Goal: Information Seeking & Learning: Learn about a topic

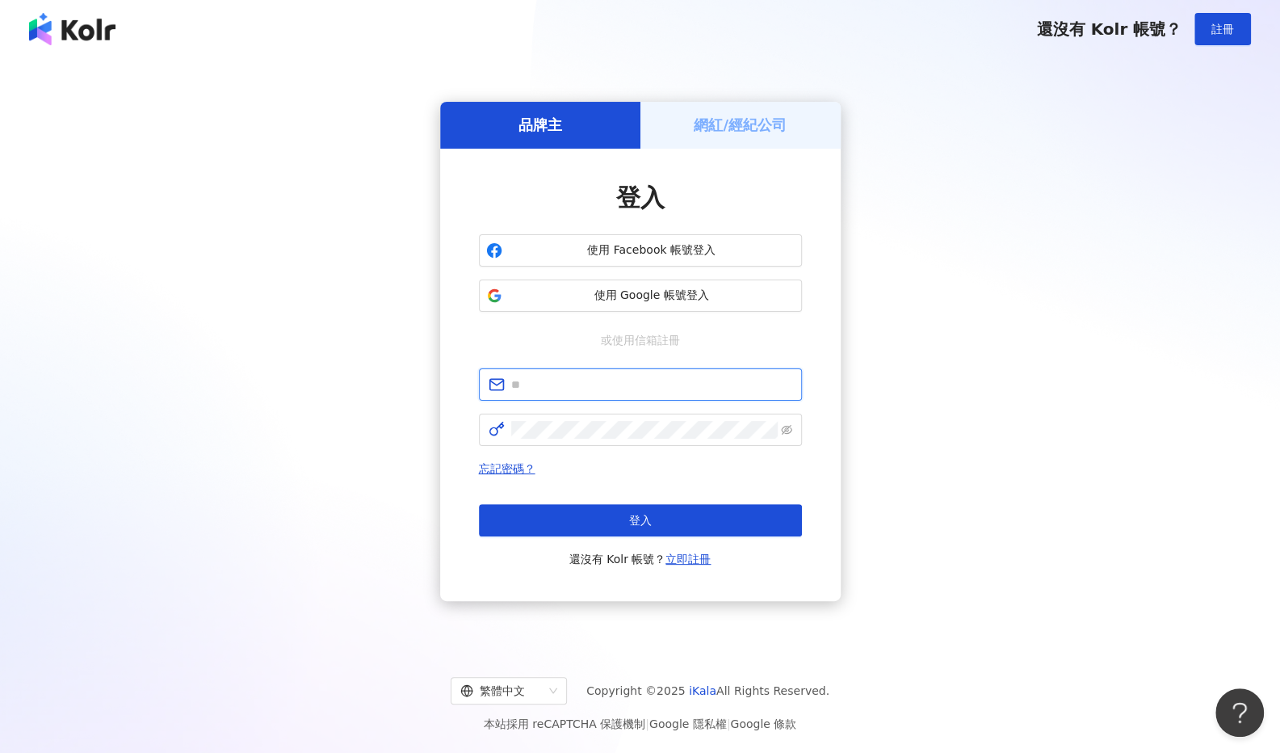
click at [582, 389] on input "text" at bounding box center [651, 385] width 281 height 18
paste input "**********"
type input "**********"
click at [506, 431] on span at bounding box center [498, 430] width 19 height 18
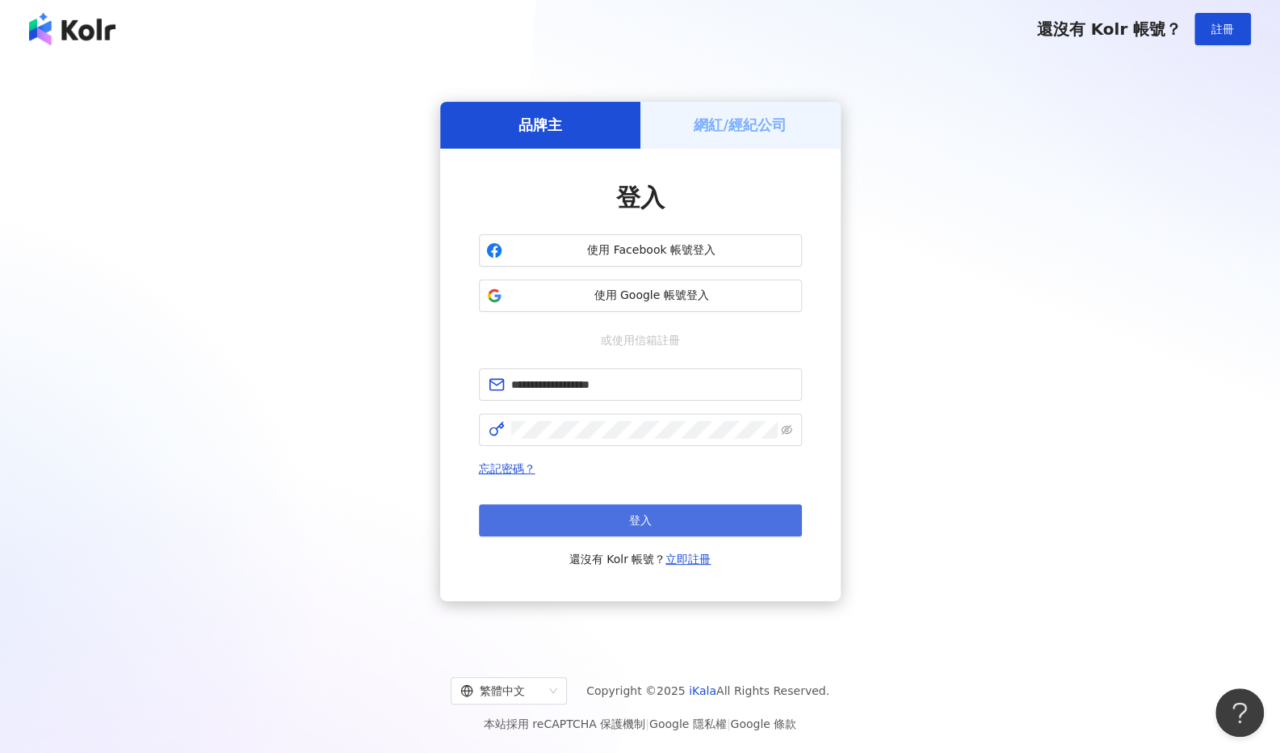
click at [594, 511] on button "登入" at bounding box center [640, 520] width 323 height 32
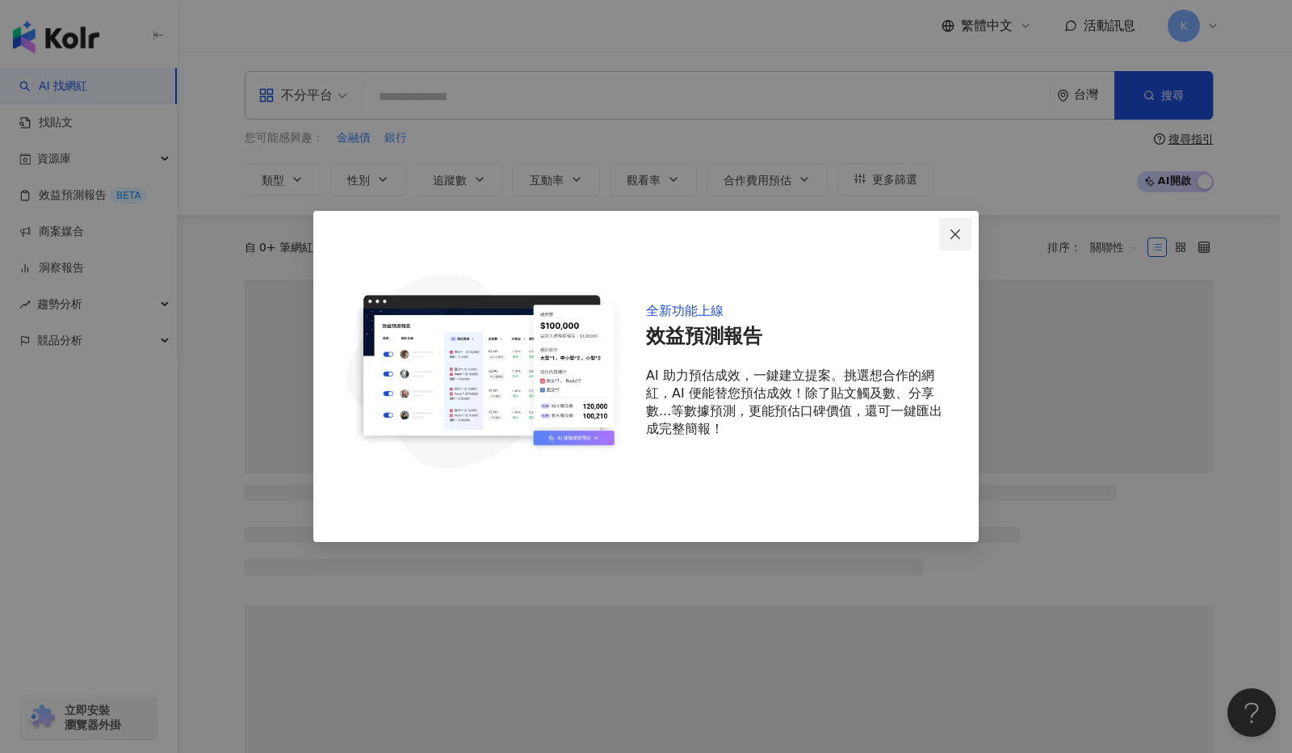
click at [958, 238] on icon "close" at bounding box center [955, 234] width 13 height 13
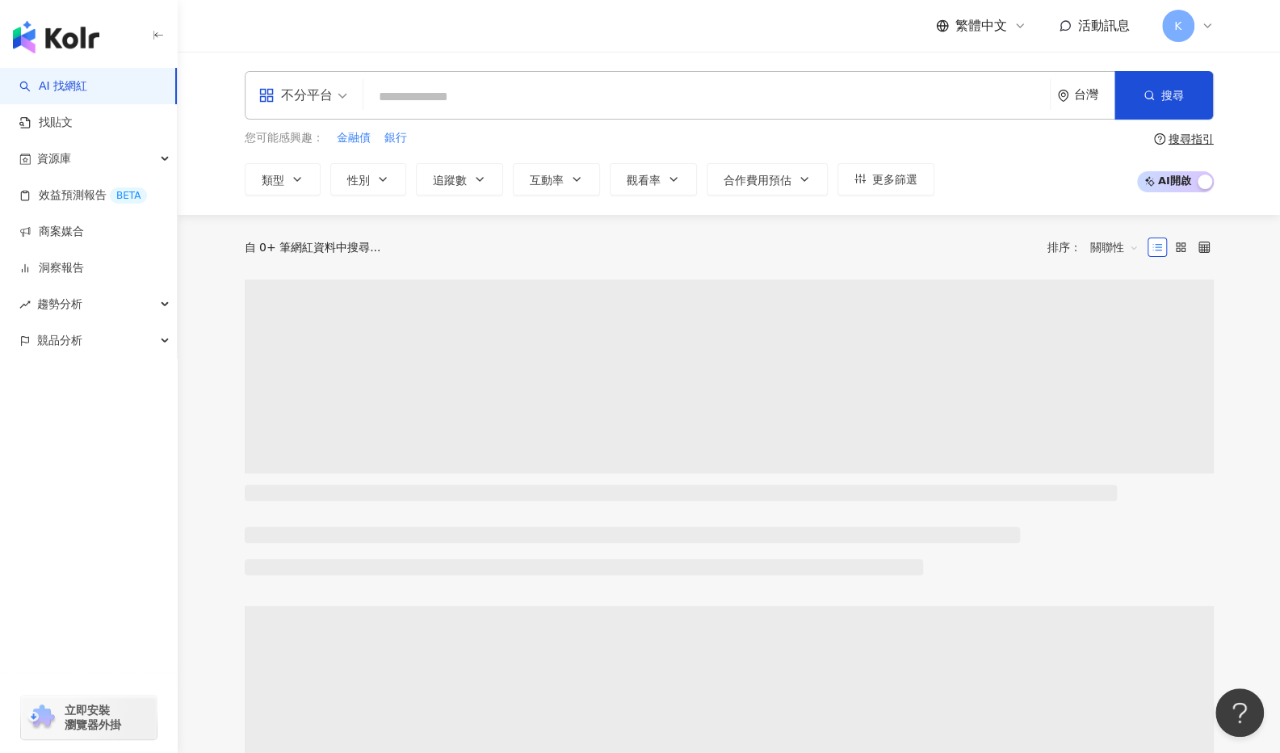
click at [341, 99] on span "不分平台" at bounding box center [302, 95] width 89 height 26
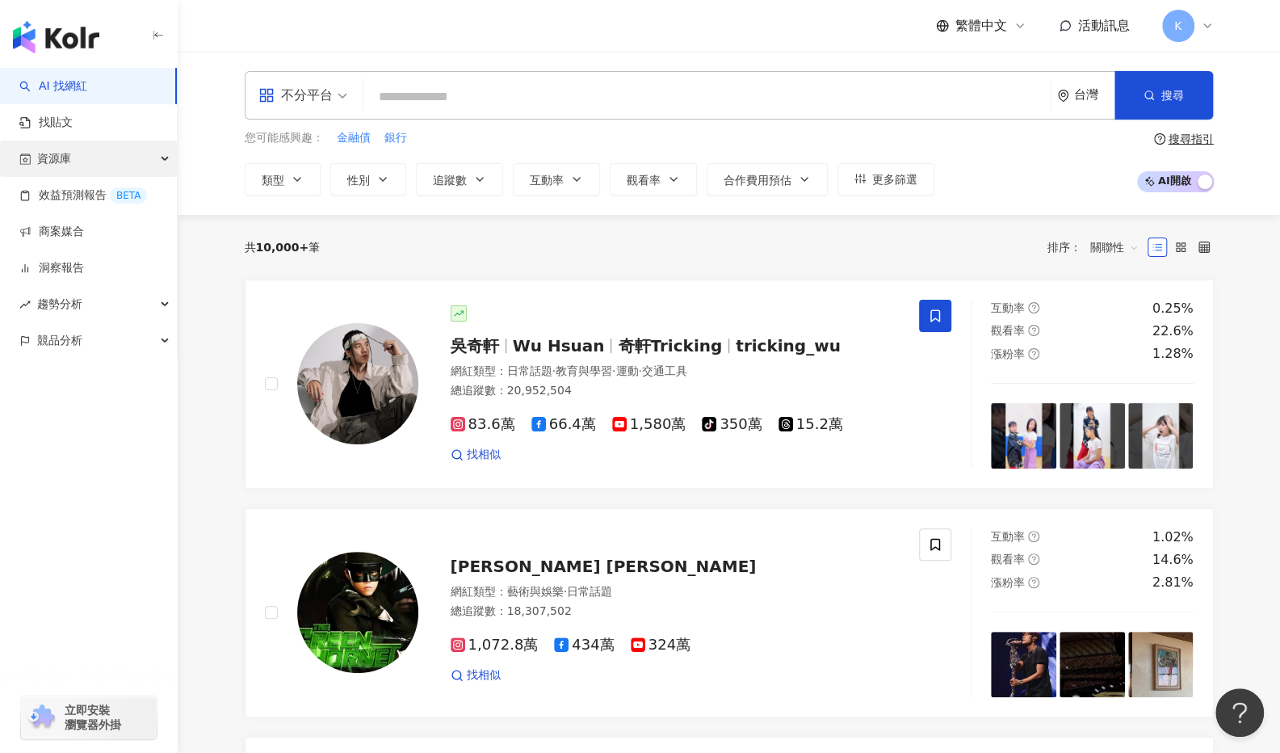
click at [82, 160] on div "資源庫" at bounding box center [88, 159] width 177 height 36
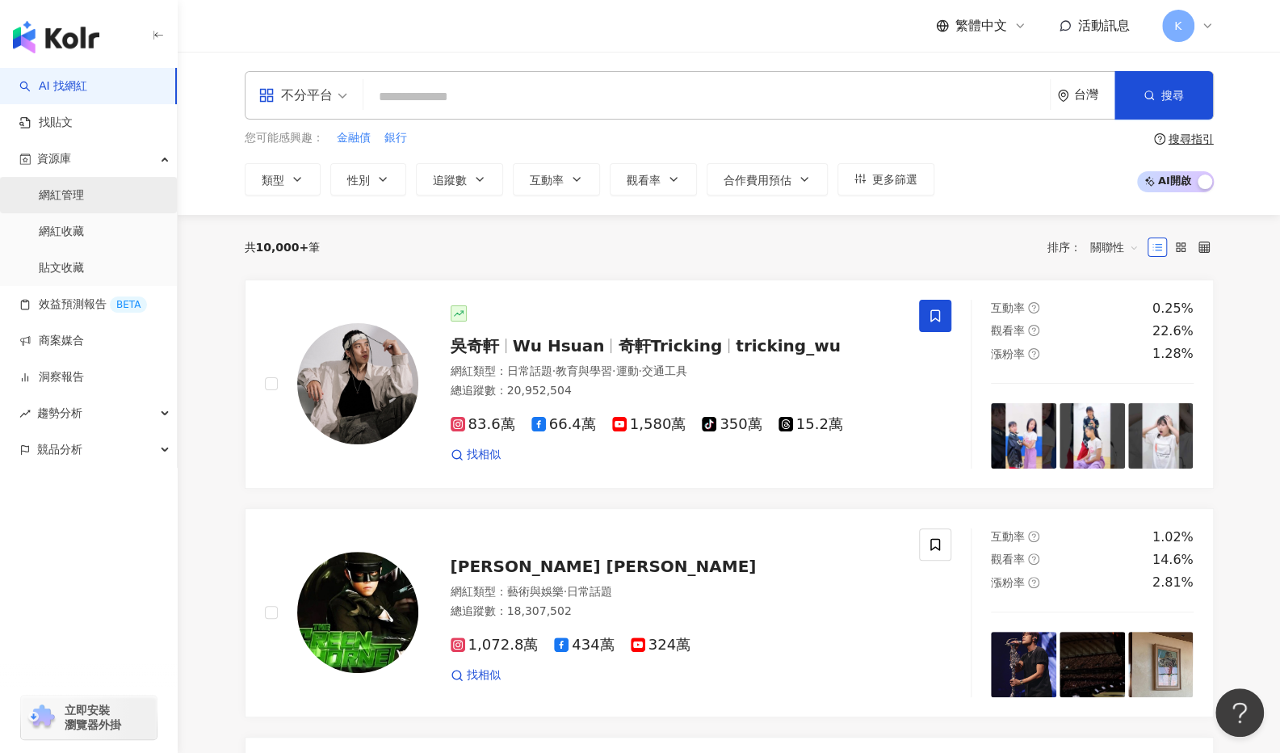
click at [72, 199] on link "網紅管理" at bounding box center [61, 195] width 45 height 16
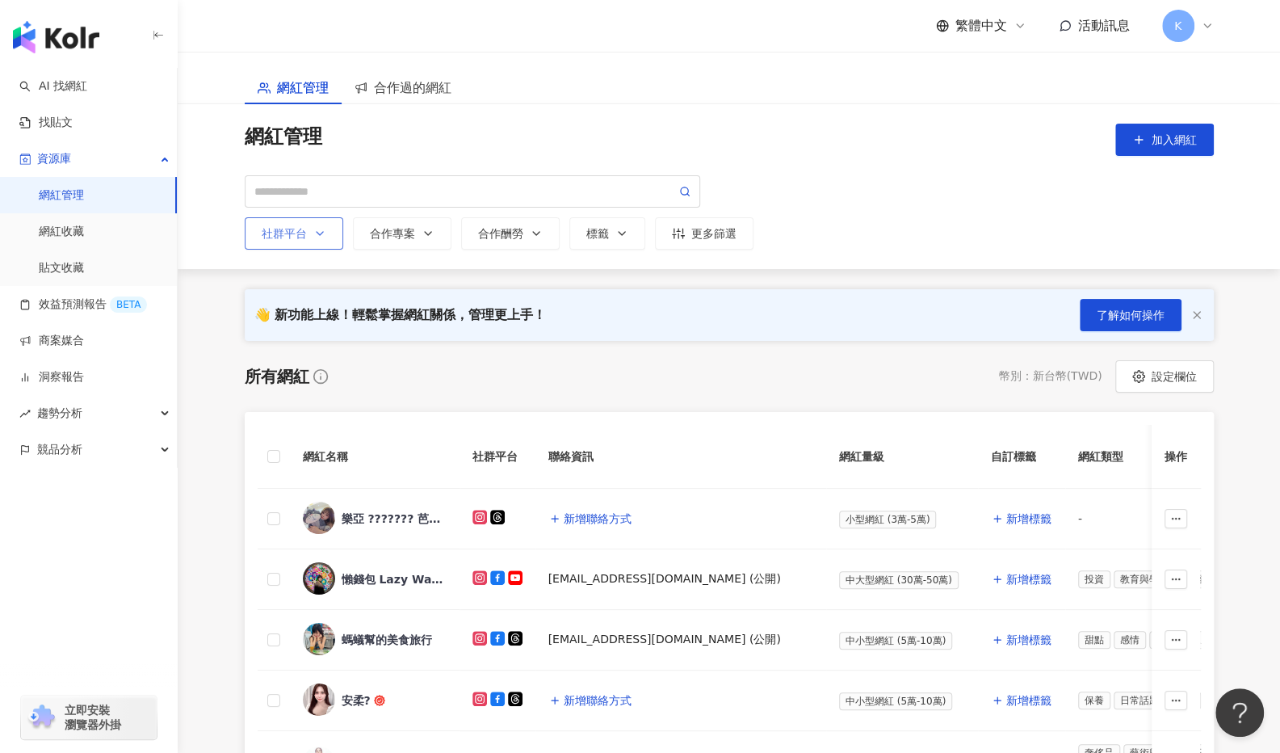
click at [307, 240] on div "社群平台" at bounding box center [294, 233] width 65 height 13
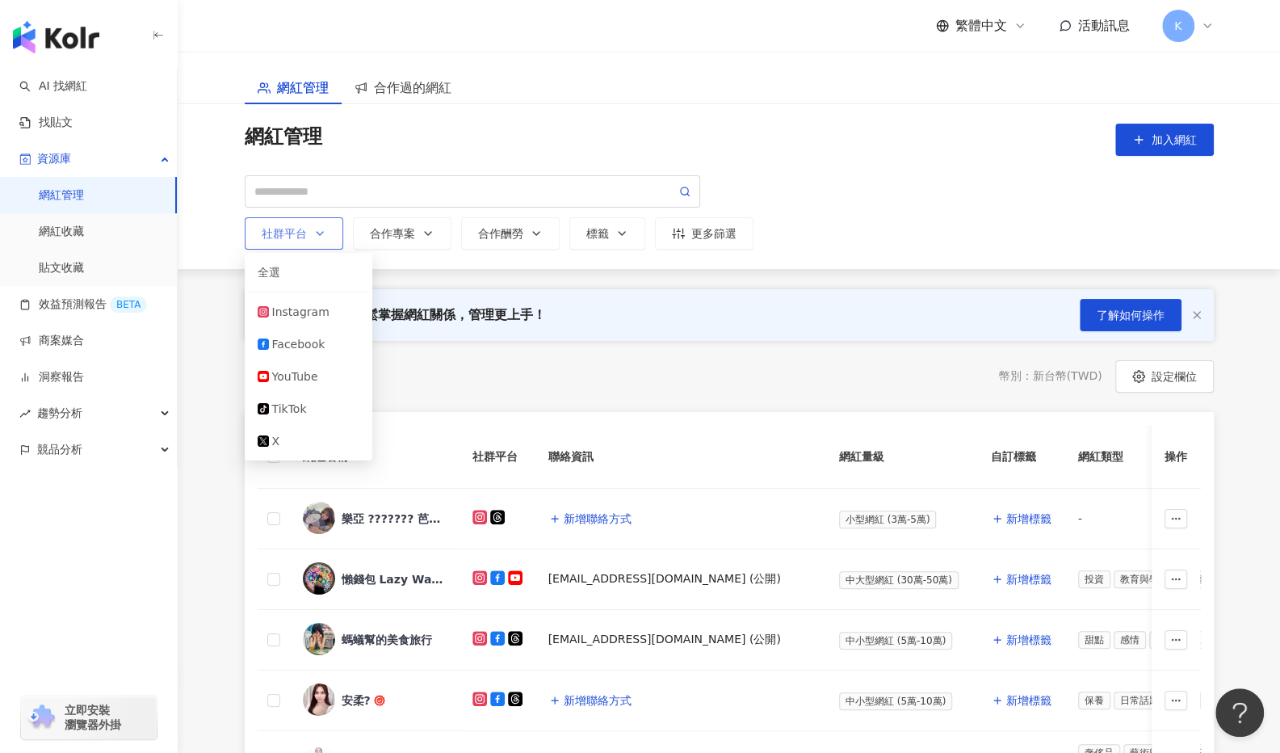
click at [307, 240] on div "社群平台" at bounding box center [294, 233] width 65 height 13
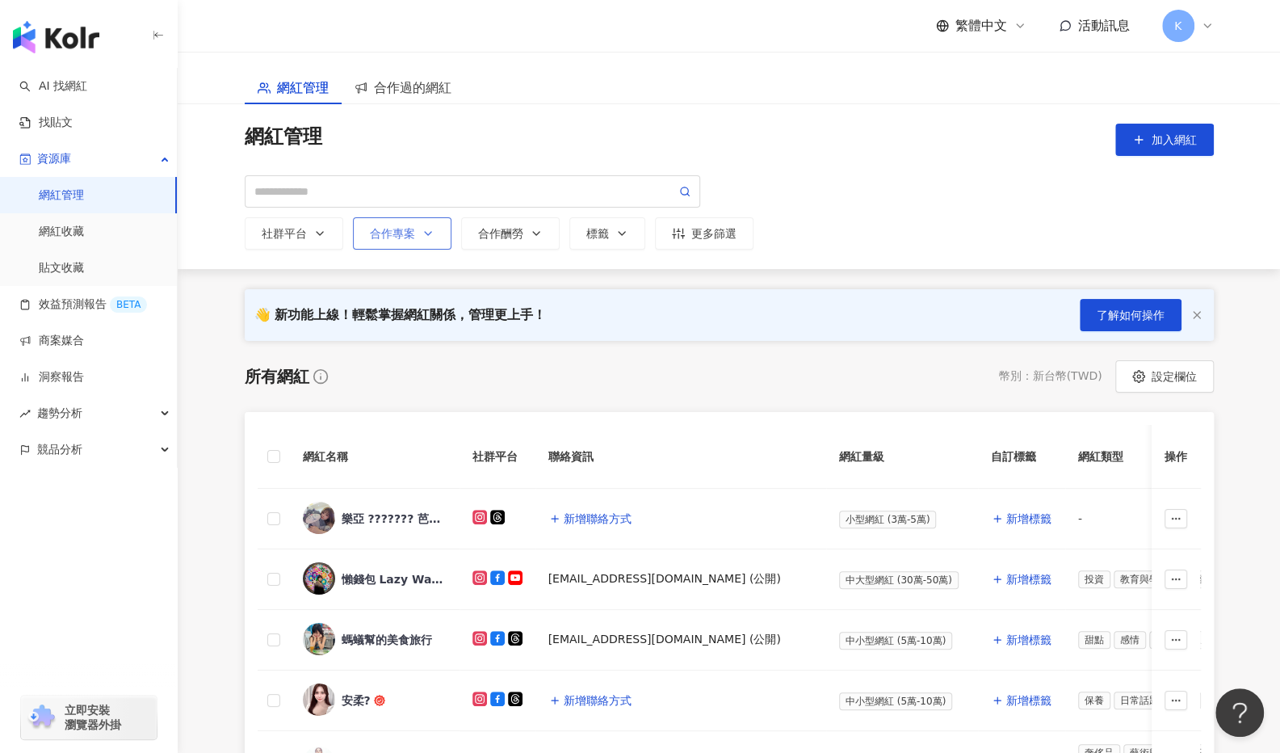
click at [384, 240] on div "合作專案" at bounding box center [402, 233] width 65 height 13
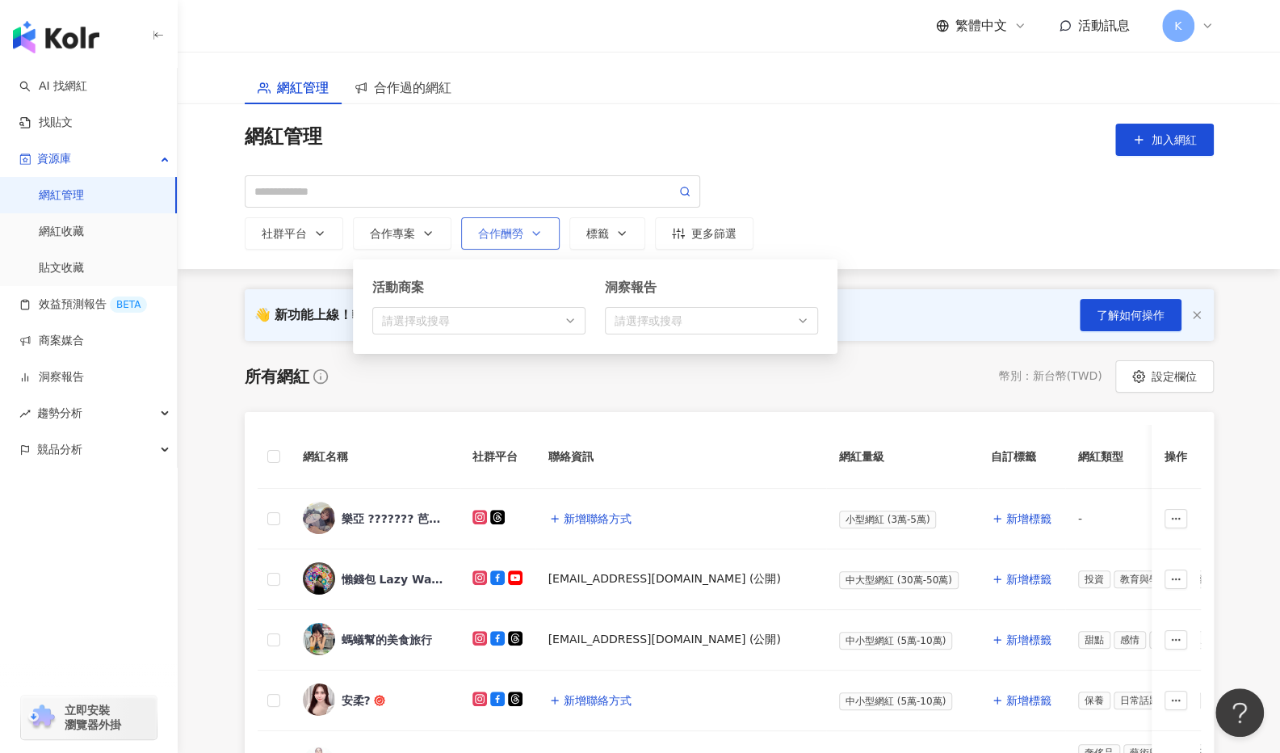
click at [535, 242] on button "合作酬勞" at bounding box center [510, 233] width 99 height 32
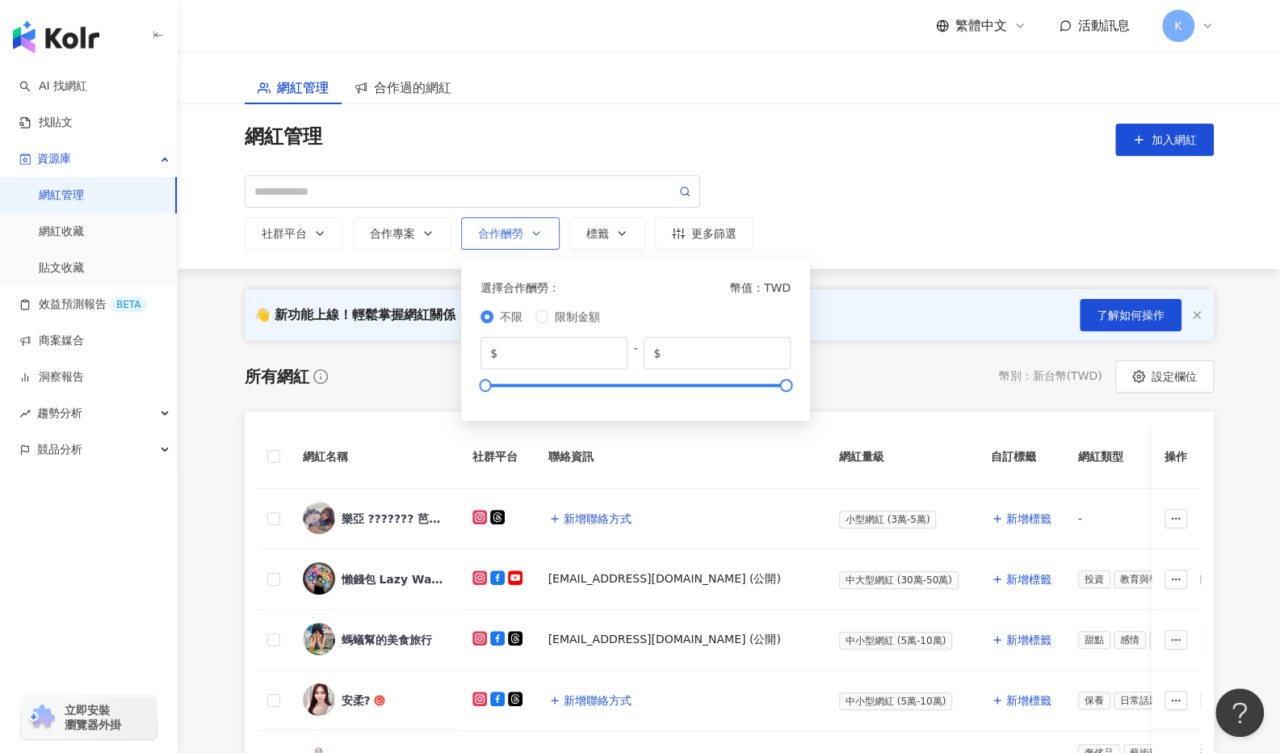
click at [535, 242] on button "合作酬勞 選擇合作酬勞： 幣值：TWD 不限 限制金額 $ * - $ *******" at bounding box center [510, 233] width 99 height 32
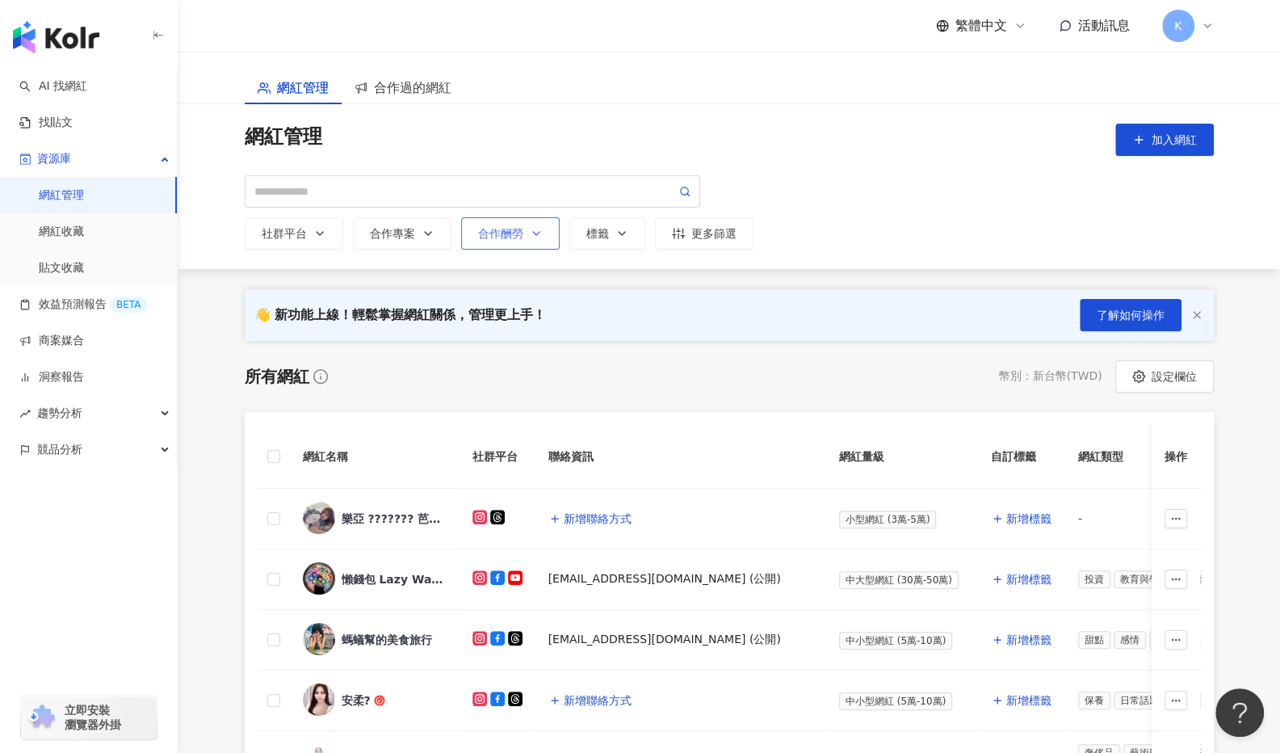
click at [535, 242] on button "合作酬勞 選擇合作酬勞： 幣值：TWD 不限 限制金額 $ * - $ *******" at bounding box center [510, 233] width 99 height 32
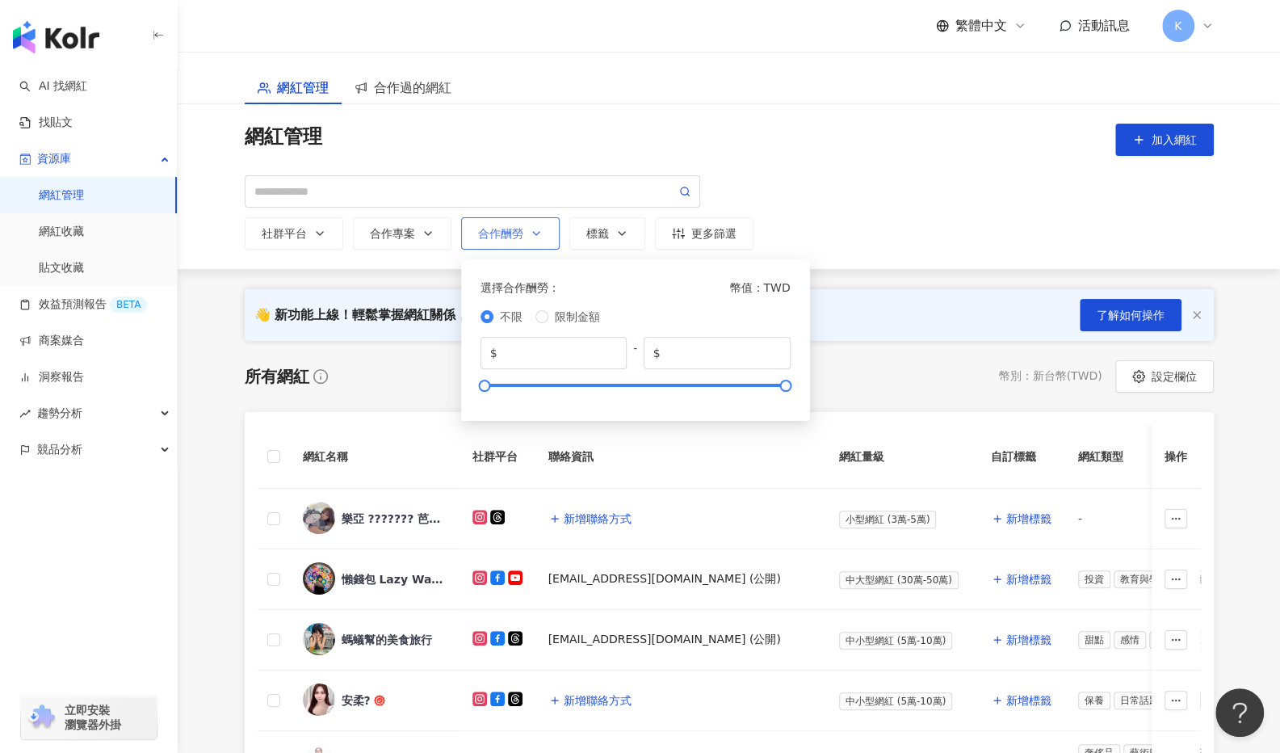
click at [535, 242] on button "合作酬勞 選擇合作酬勞： 幣值：TWD 不限 限制金額 $ * - $ *******" at bounding box center [510, 233] width 99 height 32
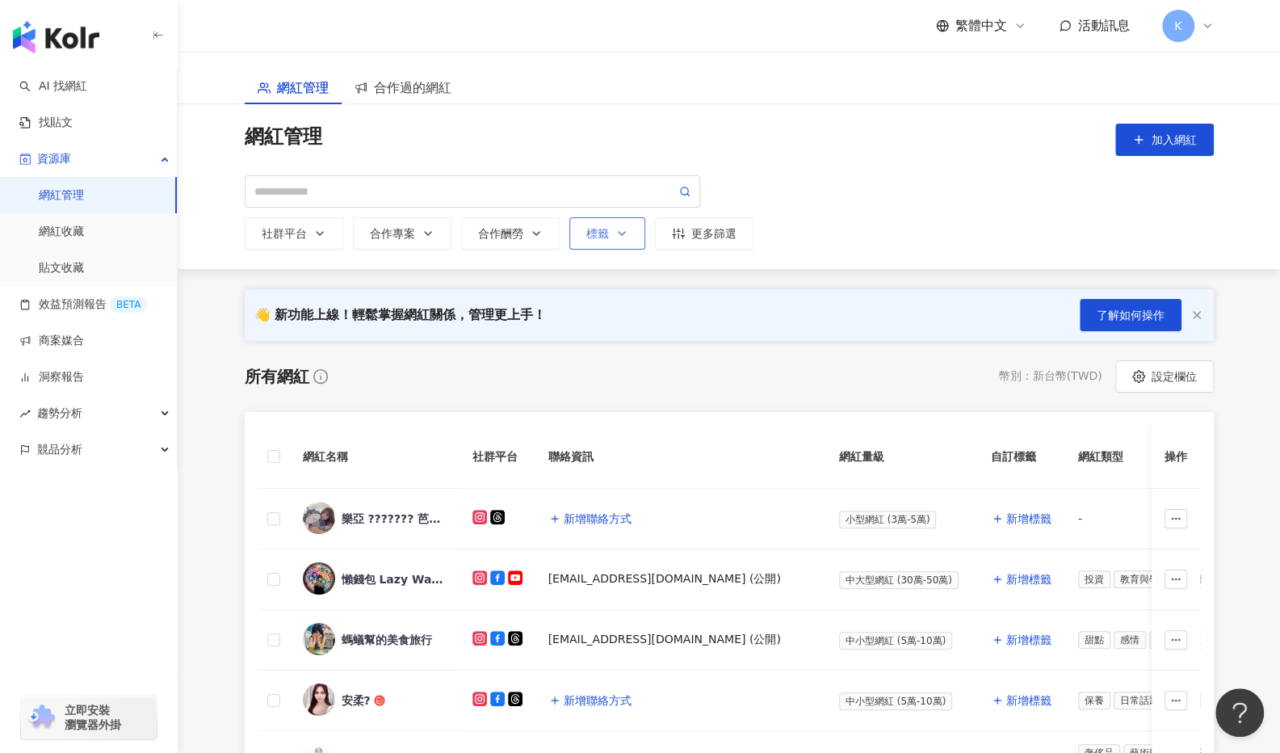
click at [636, 230] on button "標籤" at bounding box center [607, 233] width 76 height 32
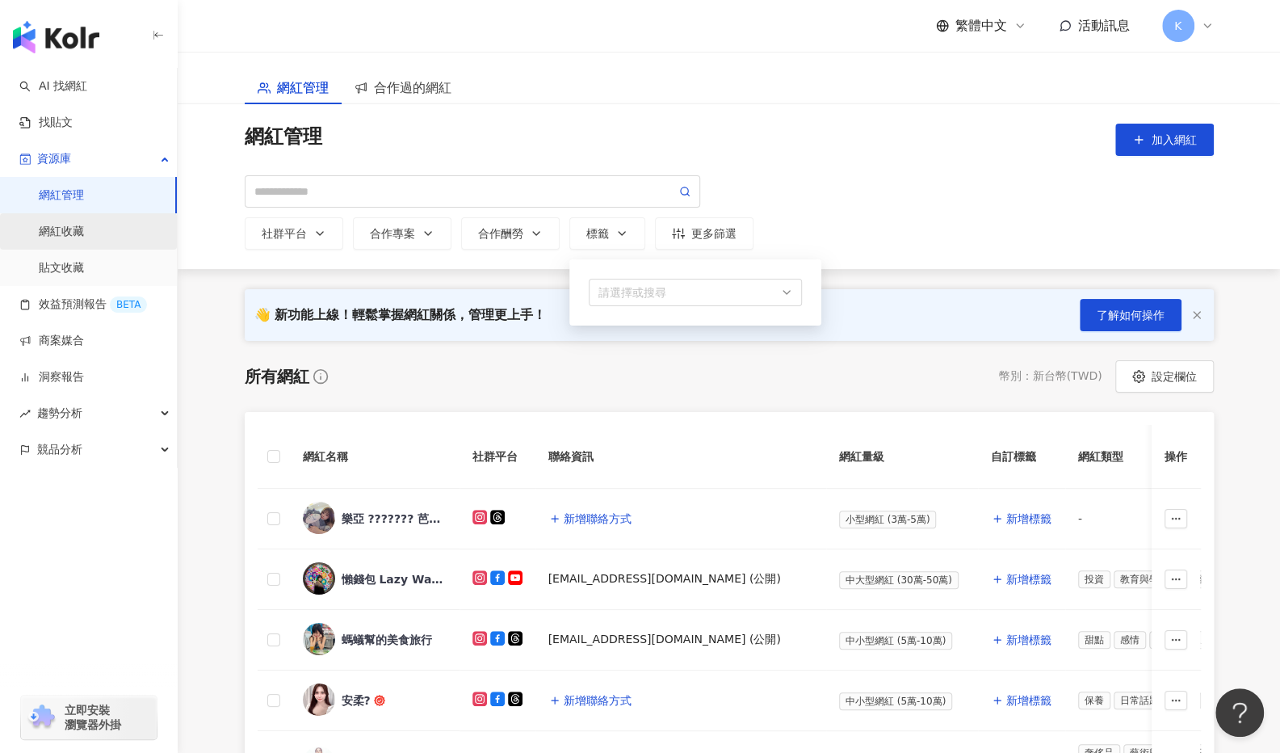
scroll to position [81, 0]
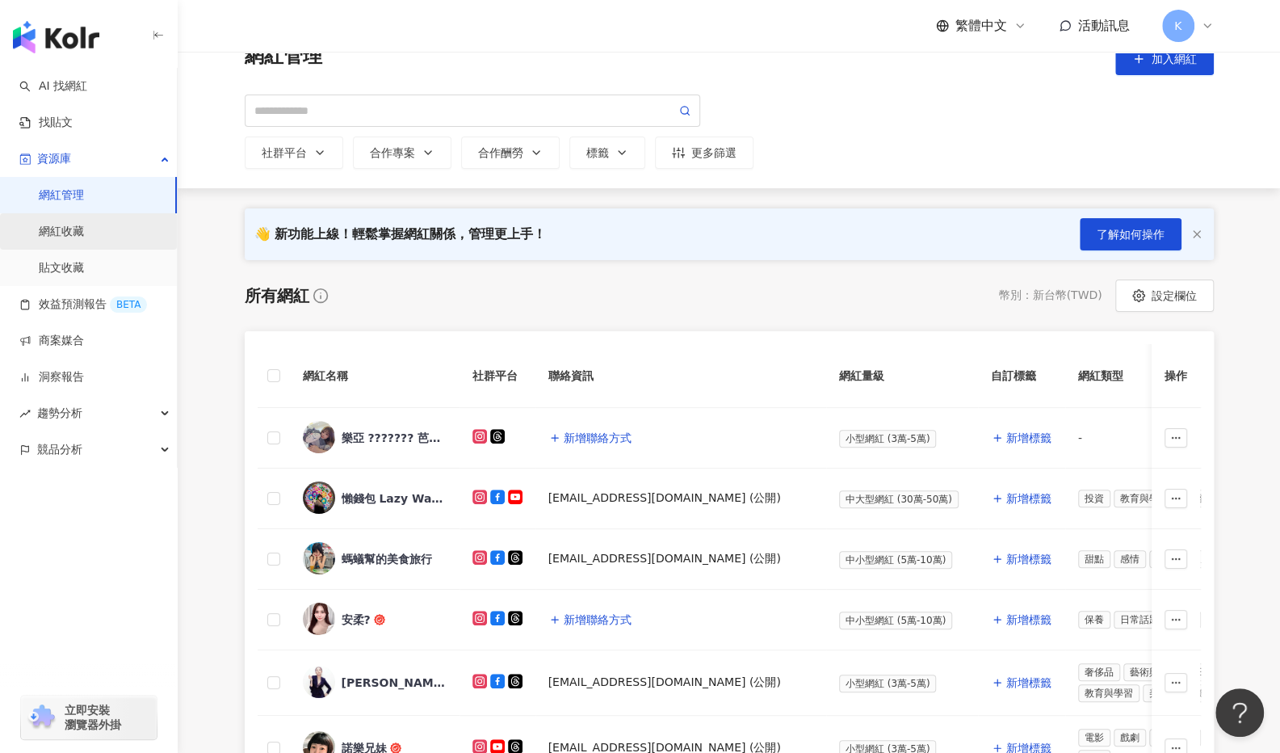
click at [84, 240] on link "網紅收藏" at bounding box center [61, 232] width 45 height 16
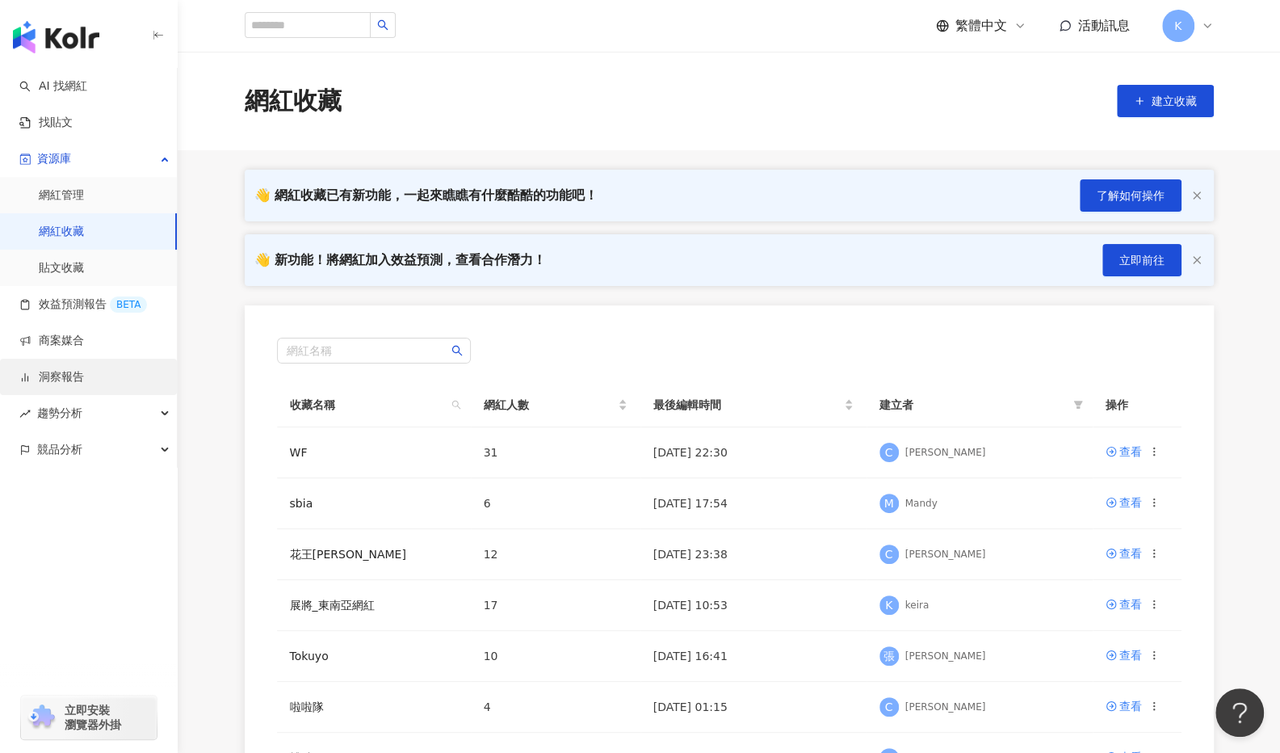
click at [82, 376] on link "洞察報告" at bounding box center [51, 377] width 65 height 16
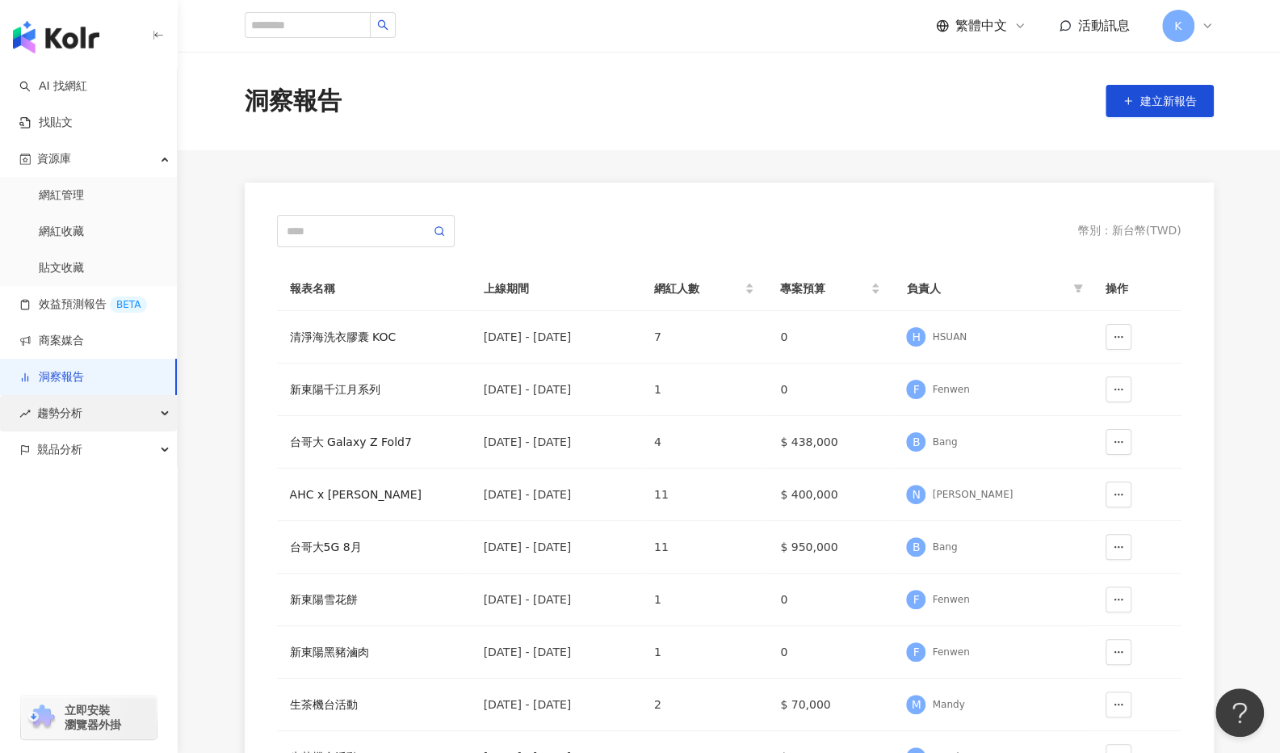
click at [53, 416] on span "趨勢分析" at bounding box center [59, 413] width 45 height 36
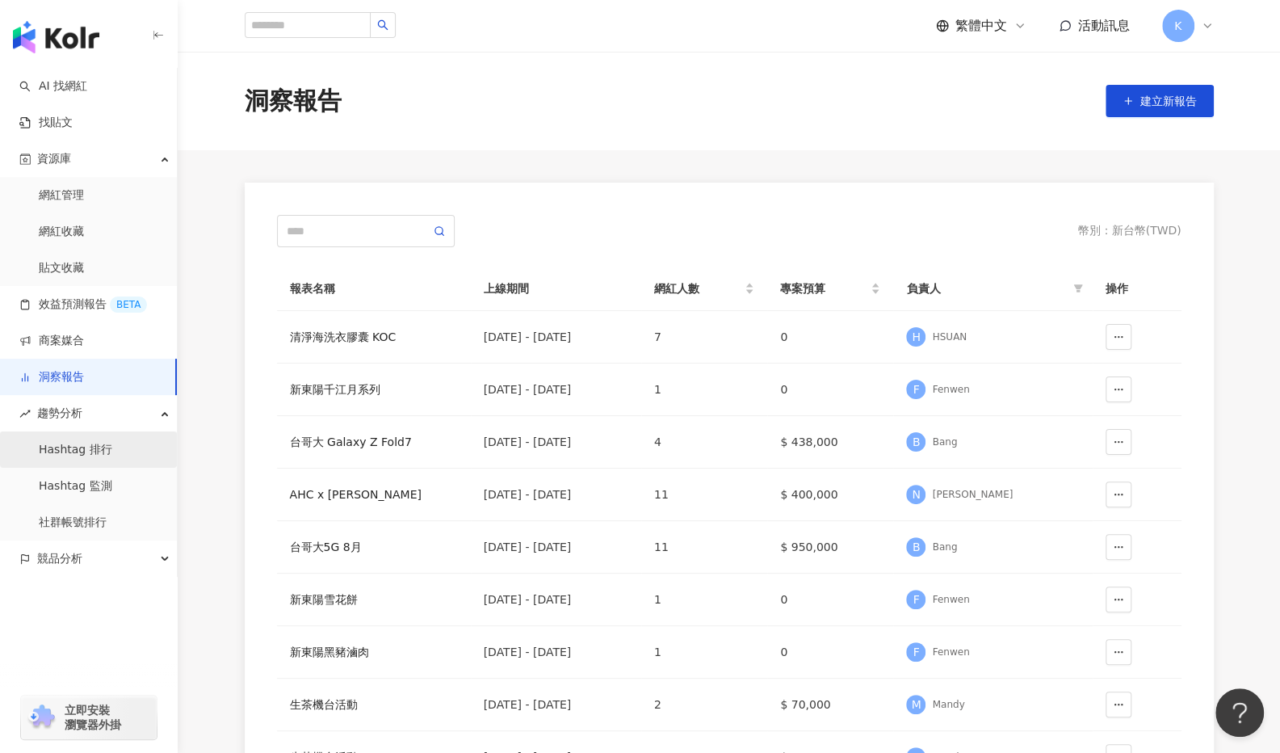
click at [76, 451] on link "Hashtag 排行" at bounding box center [76, 450] width 74 height 16
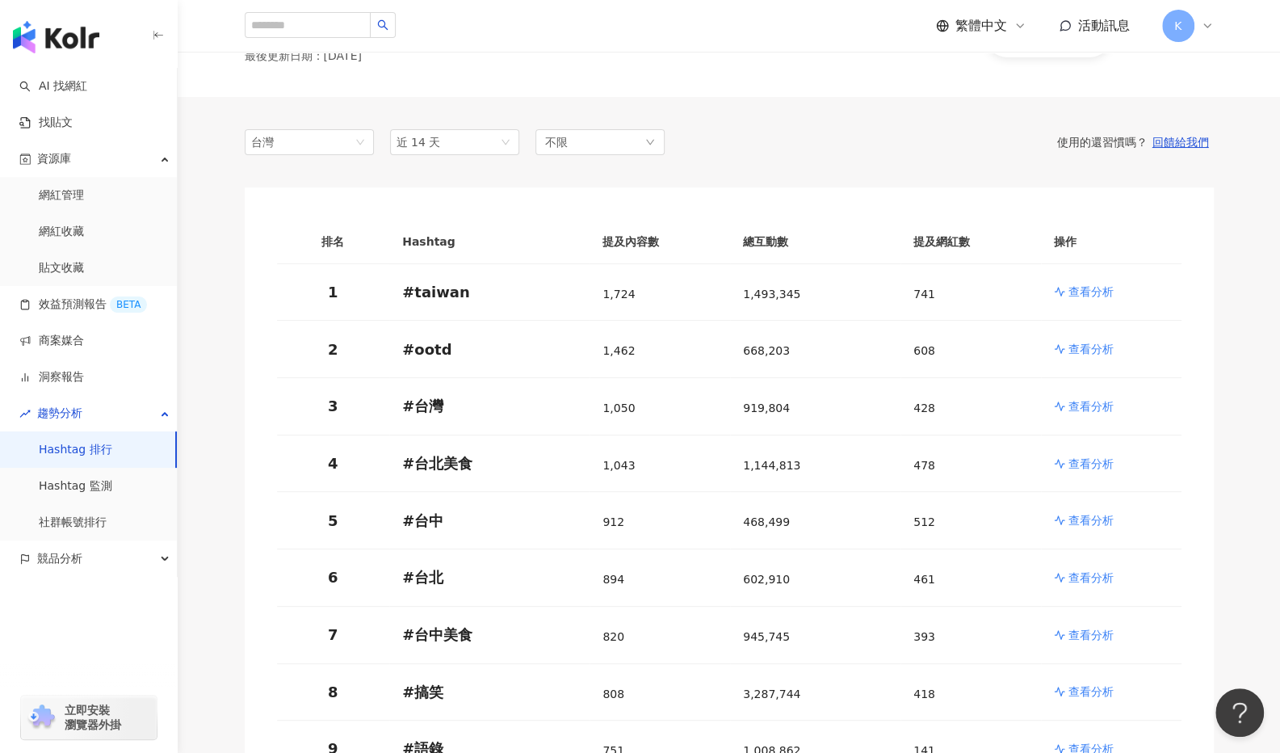
scroll to position [81, 0]
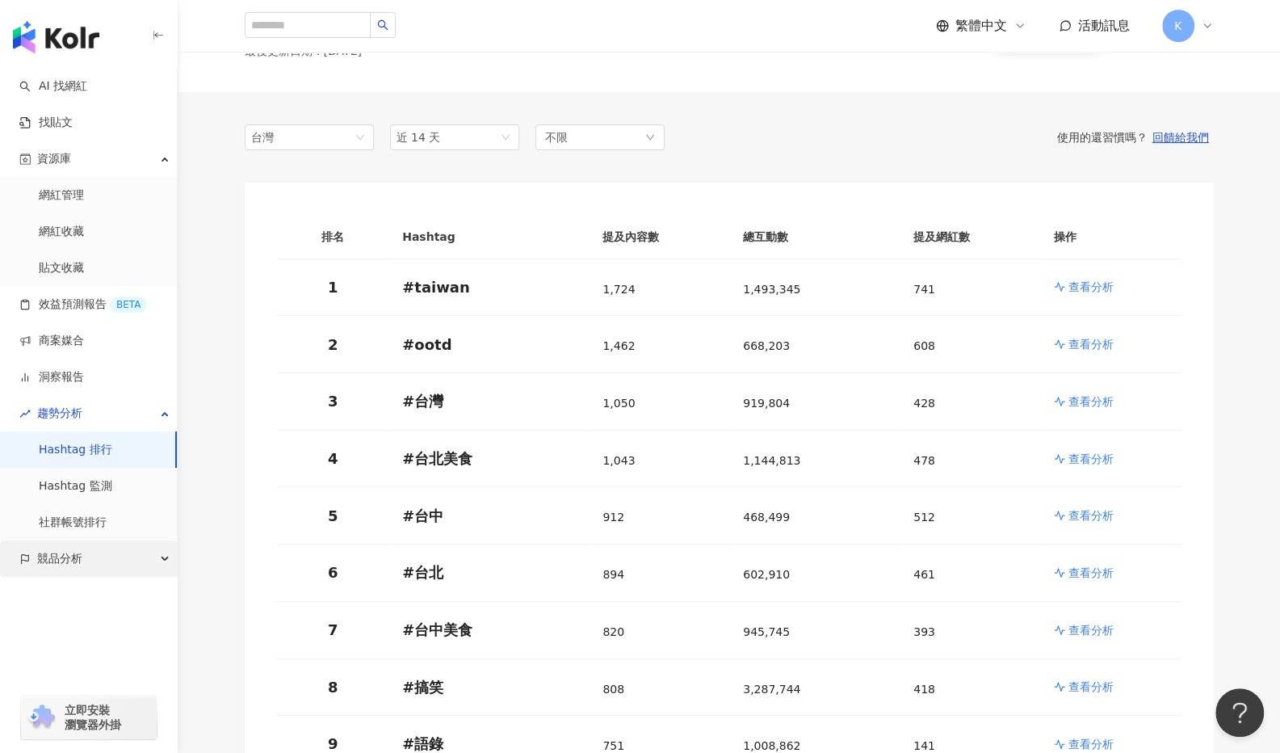
click at [61, 561] on span "競品分析" at bounding box center [59, 558] width 45 height 36
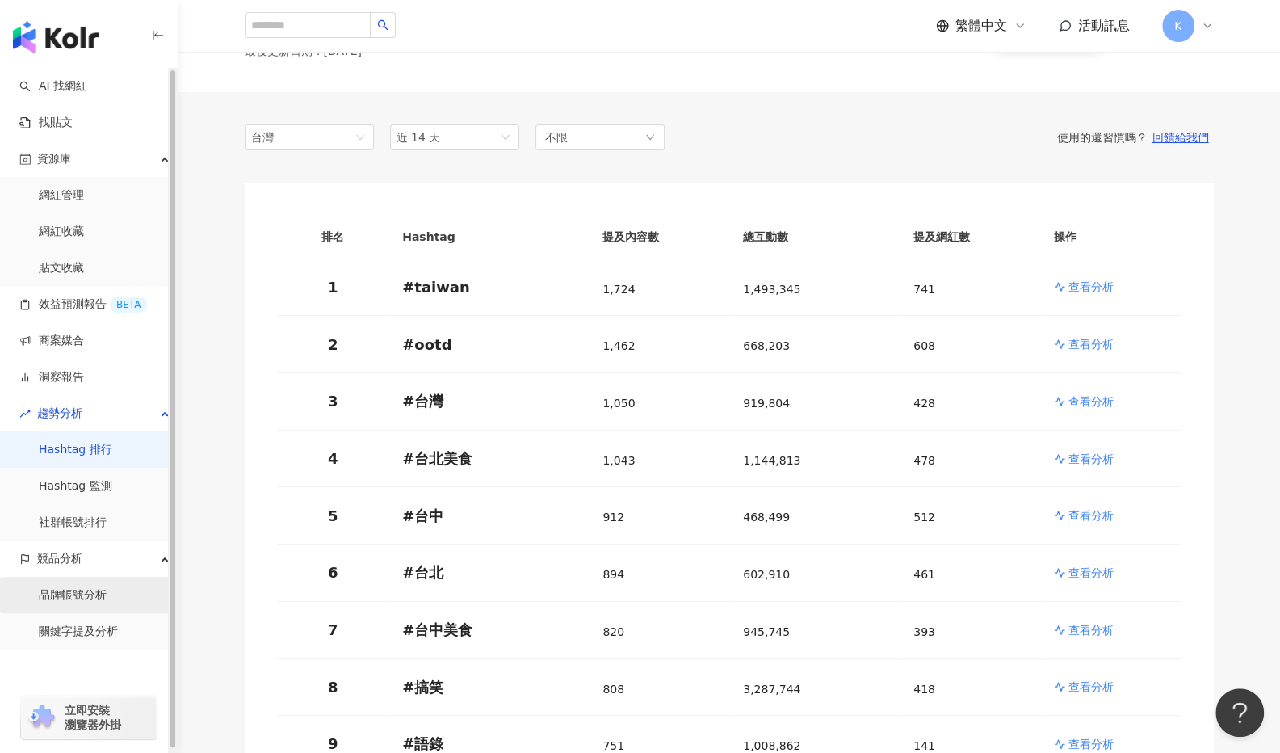
click at [77, 597] on link "品牌帳號分析" at bounding box center [73, 595] width 68 height 16
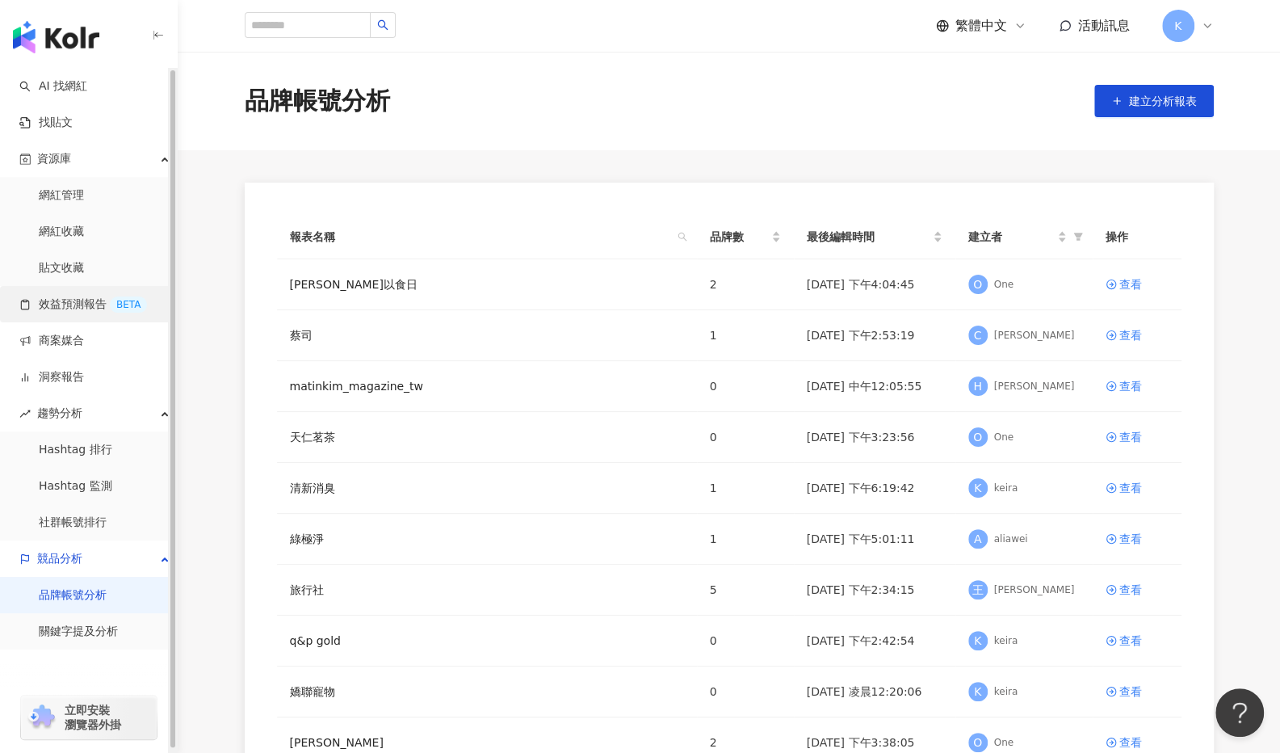
click at [69, 308] on link "效益預測報告 BETA" at bounding box center [83, 304] width 128 height 16
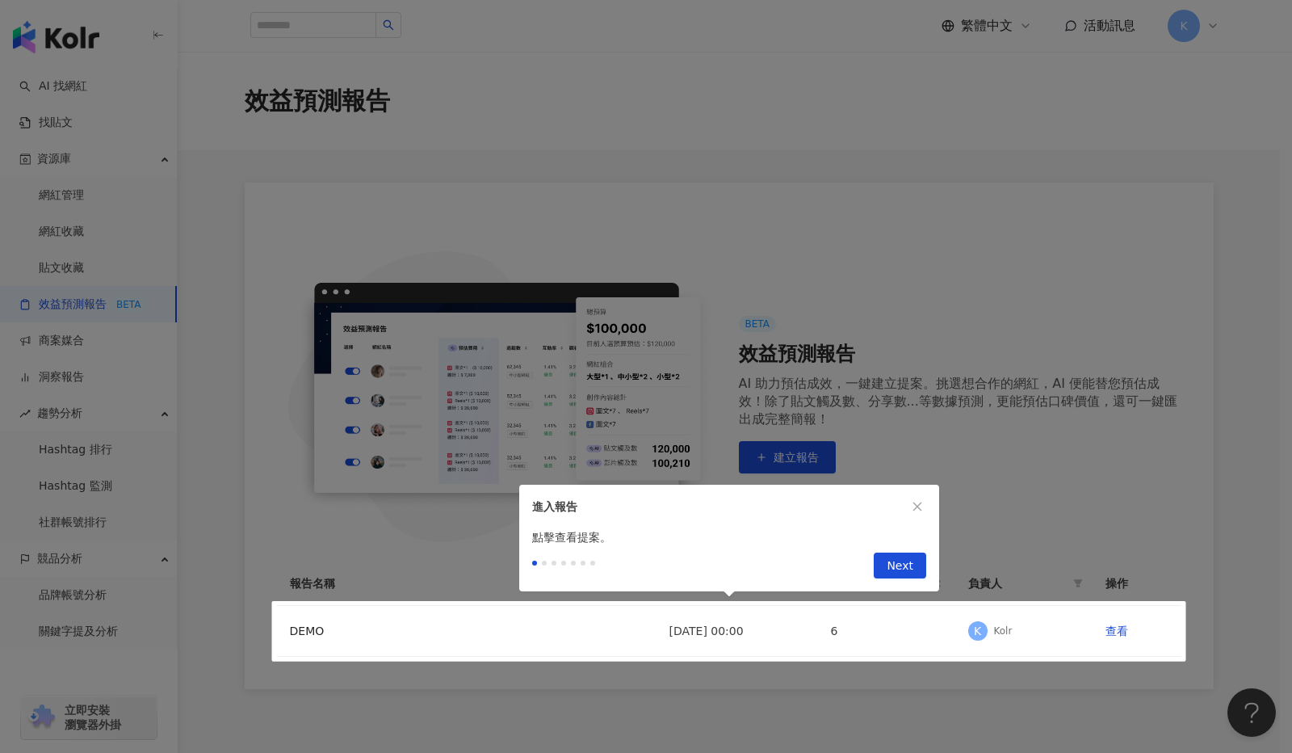
click at [66, 342] on div at bounding box center [646, 376] width 1292 height 753
click at [898, 565] on span "Next" at bounding box center [900, 566] width 27 height 26
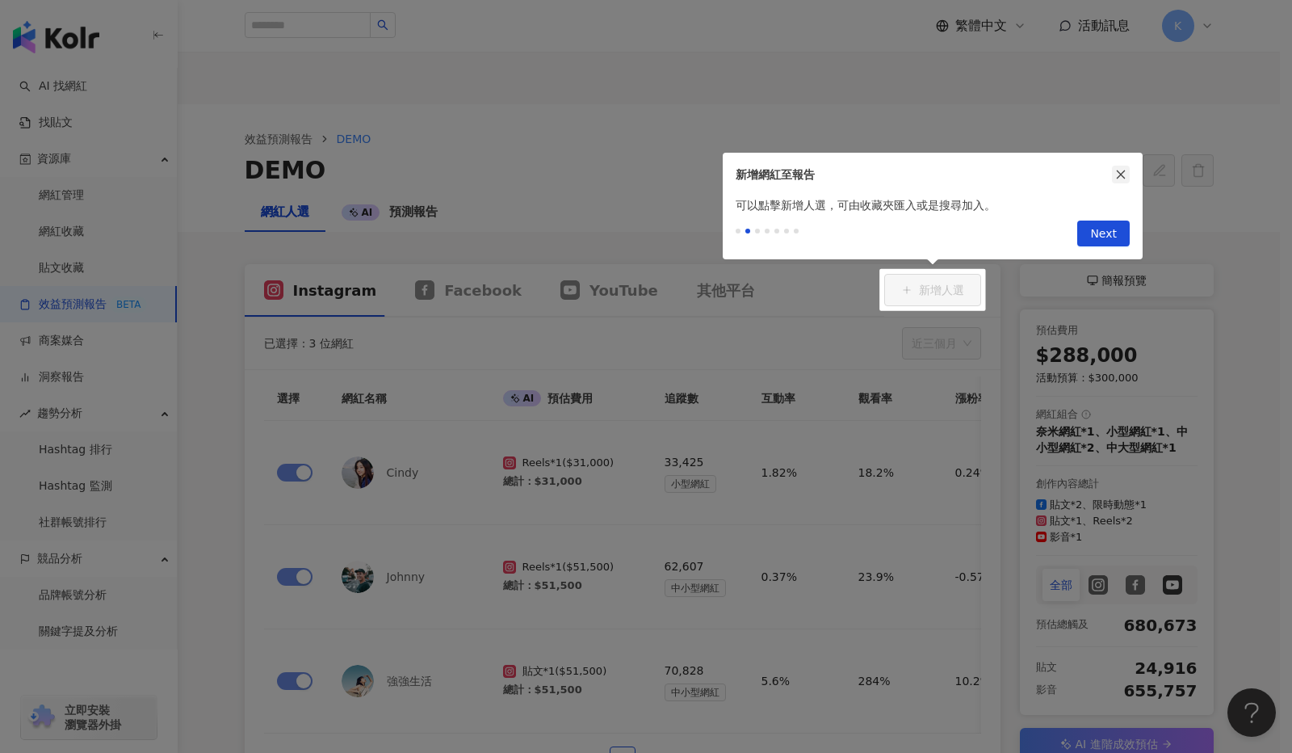
click at [1125, 175] on icon "close" at bounding box center [1120, 174] width 11 height 11
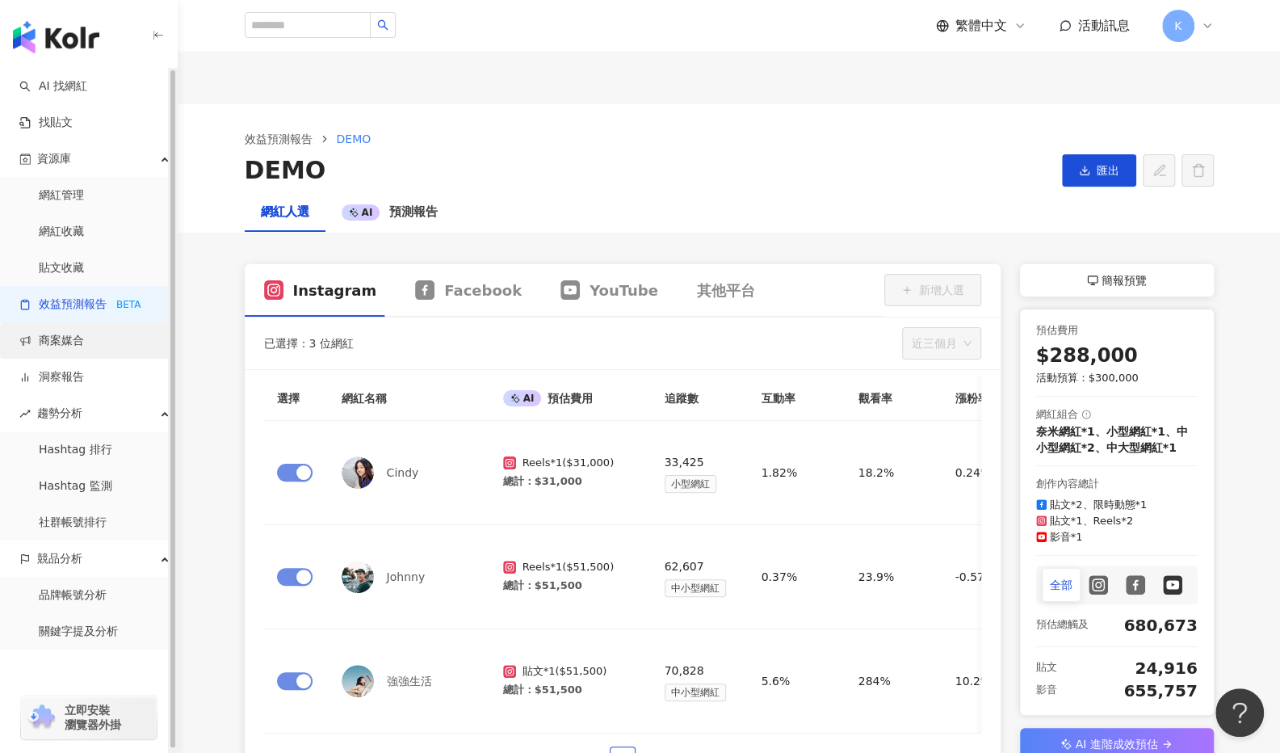
click at [61, 342] on link "商案媒合" at bounding box center [51, 341] width 65 height 16
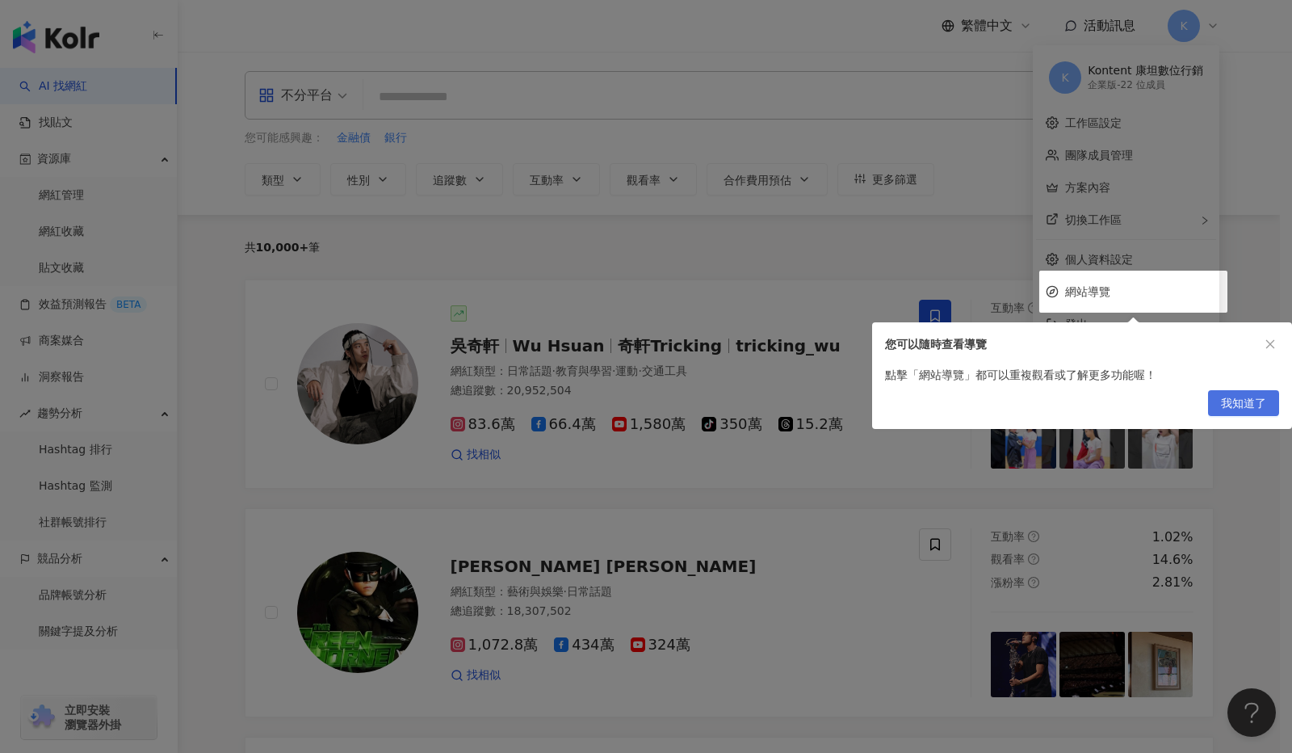
click at [1246, 397] on span "我知道了" at bounding box center [1243, 404] width 45 height 26
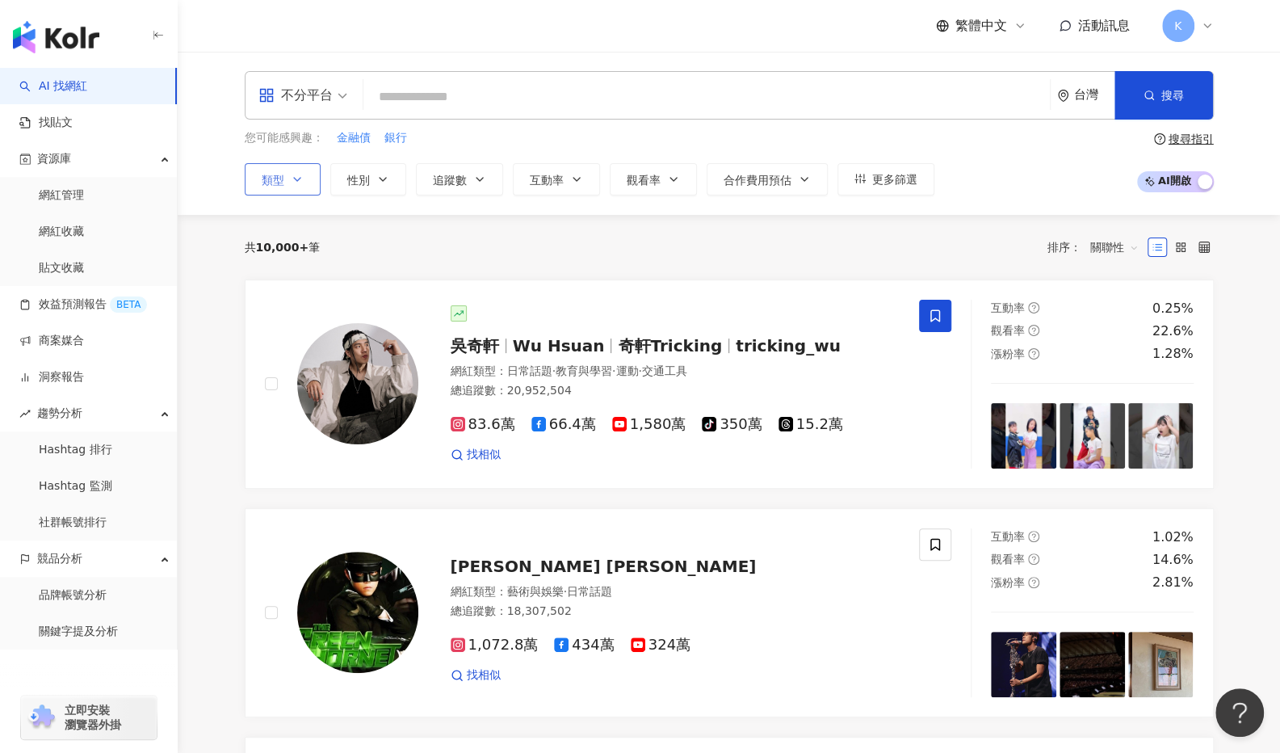
click at [302, 182] on icon "button" at bounding box center [297, 179] width 13 height 13
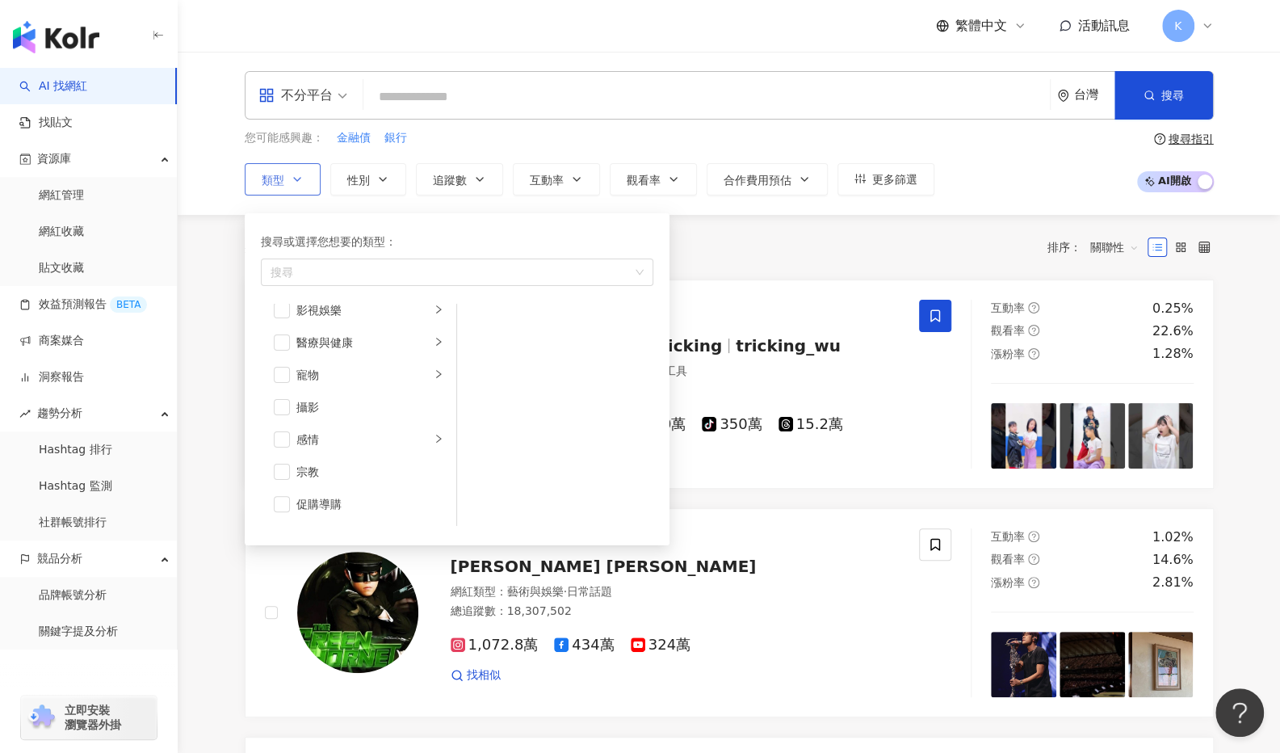
scroll to position [404, 0]
click at [355, 342] on div "醫療與健康" at bounding box center [363, 339] width 134 height 18
click at [485, 421] on span "button" at bounding box center [478, 420] width 16 height 16
click at [487, 381] on li "營養與保健" at bounding box center [555, 388] width 190 height 32
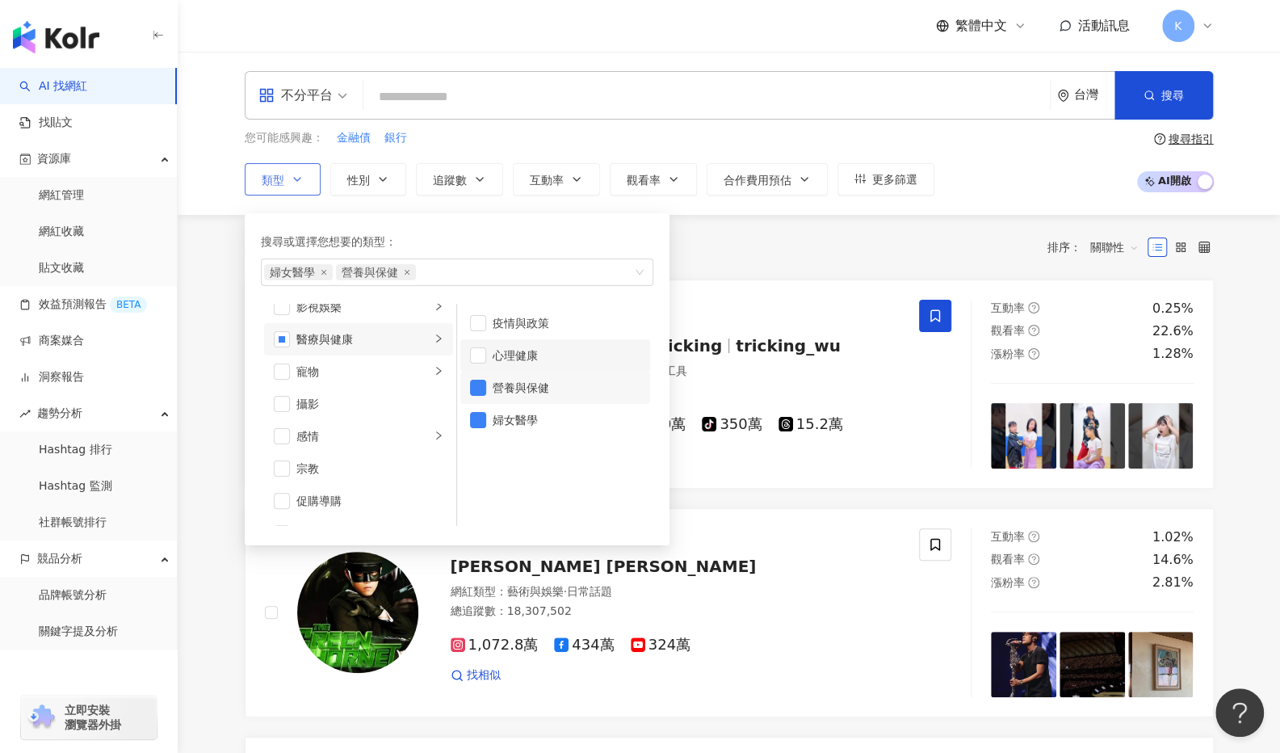
click at [489, 356] on li "心理健康" at bounding box center [555, 355] width 190 height 32
click at [498, 326] on div "疫情與政策" at bounding box center [567, 323] width 148 height 18
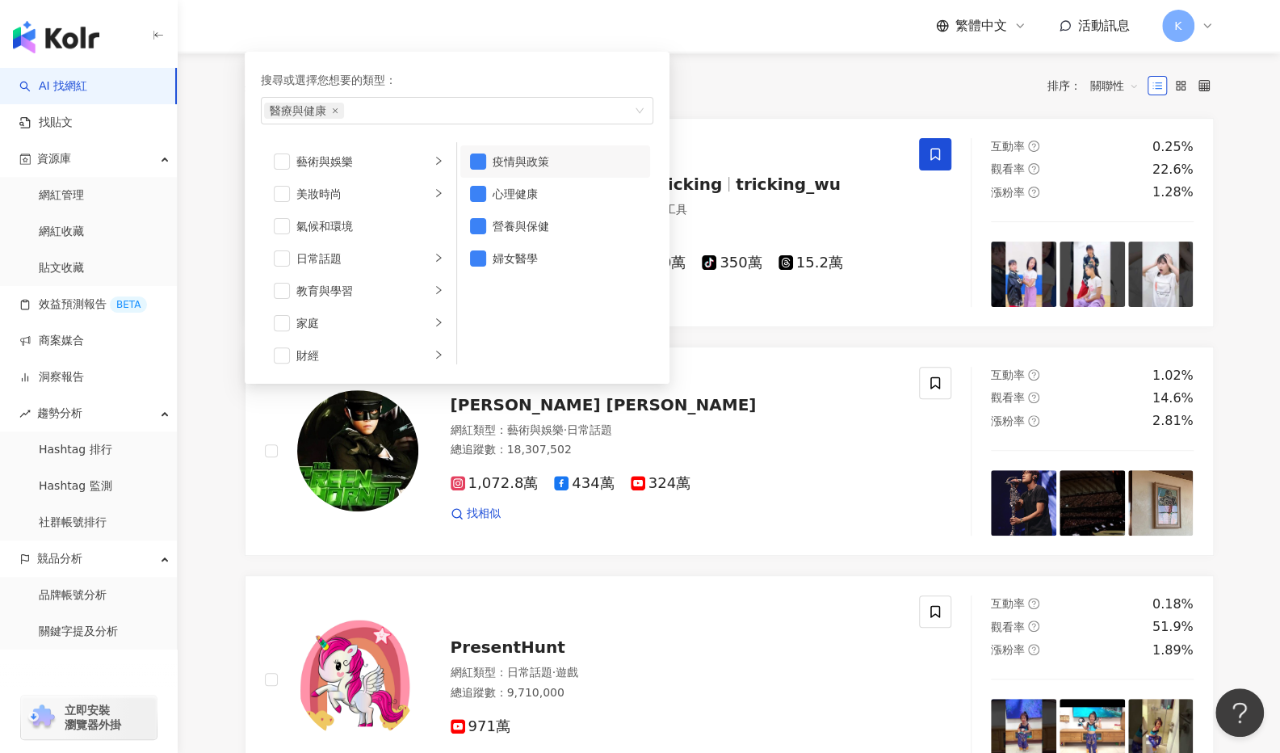
scroll to position [0, 0]
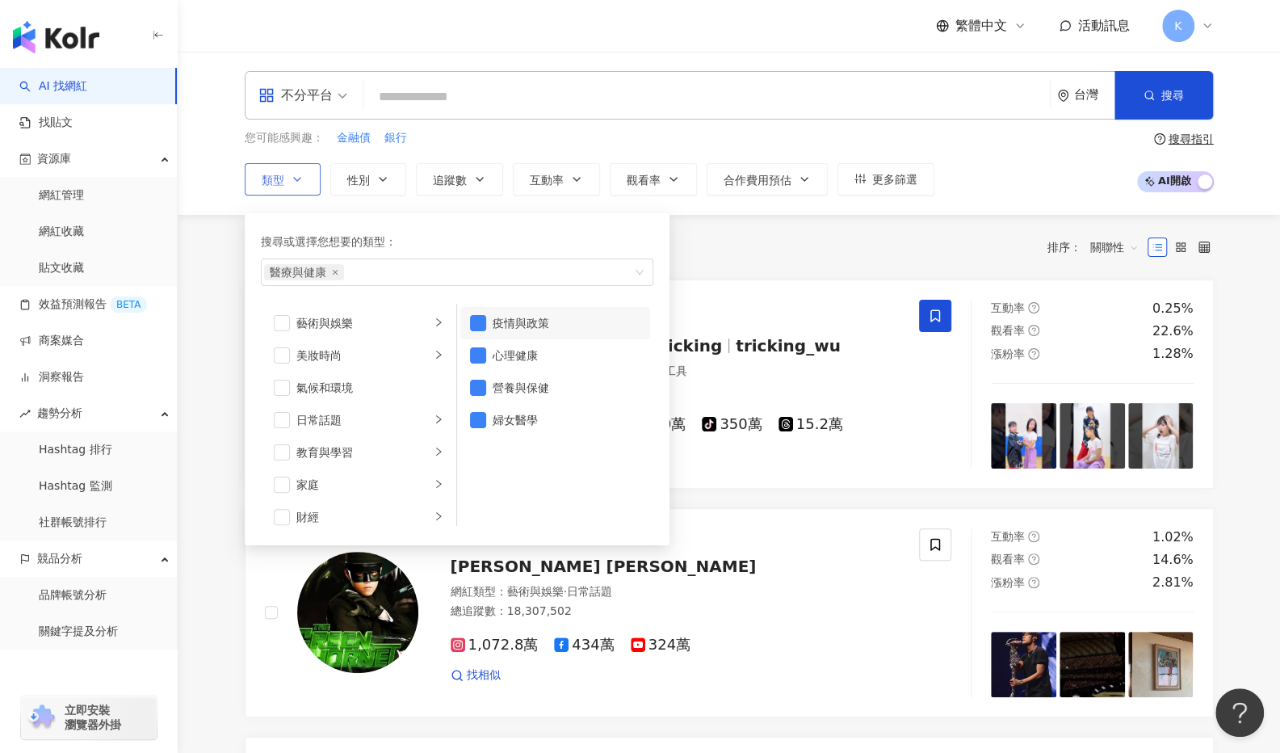
click at [245, 163] on button "類型 搜尋或選擇您想要的類型： 醫療與健康 藝術與娛樂 美妝時尚 氣候和環境 日常話題 教育與學習 家庭 財經 美食 命理占卜 遊戲 法政社會 生活風格 影視…" at bounding box center [283, 179] width 76 height 32
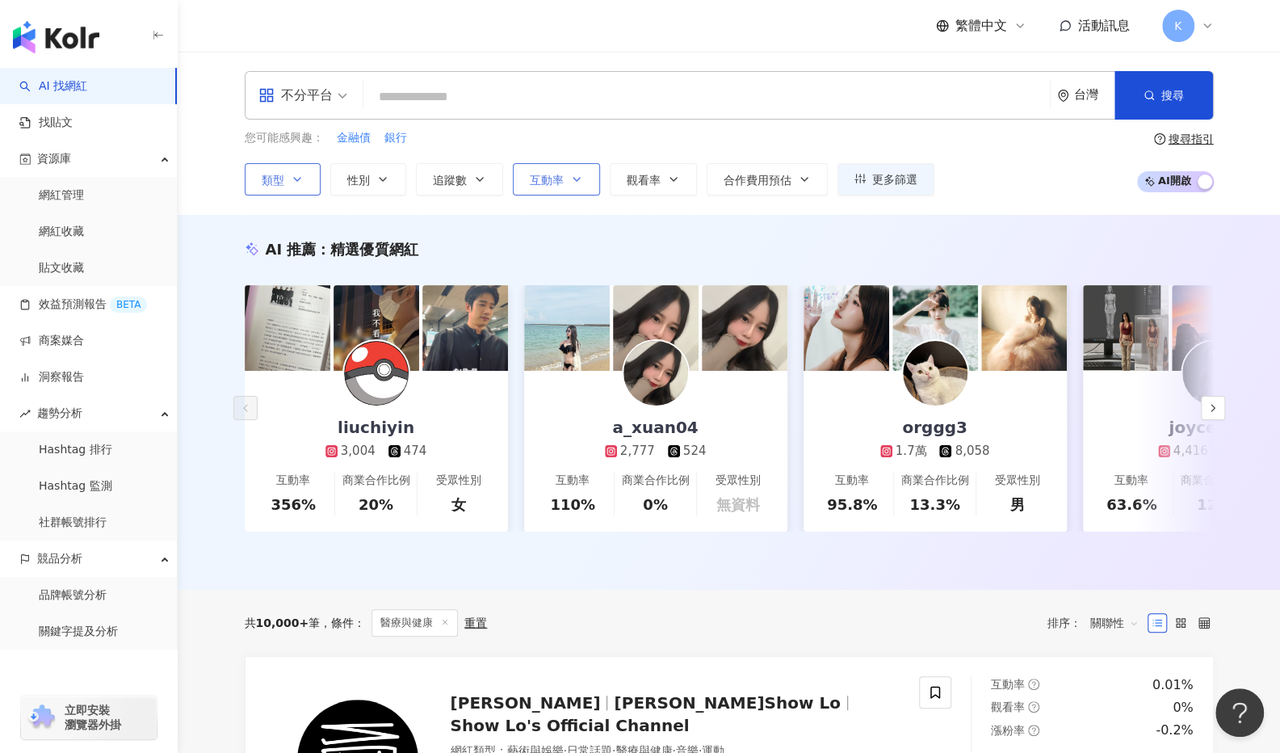
click at [570, 182] on icon "button" at bounding box center [576, 179] width 13 height 13
click at [493, 182] on button "追蹤數" at bounding box center [459, 179] width 87 height 32
click at [672, 176] on icon "button" at bounding box center [673, 179] width 13 height 13
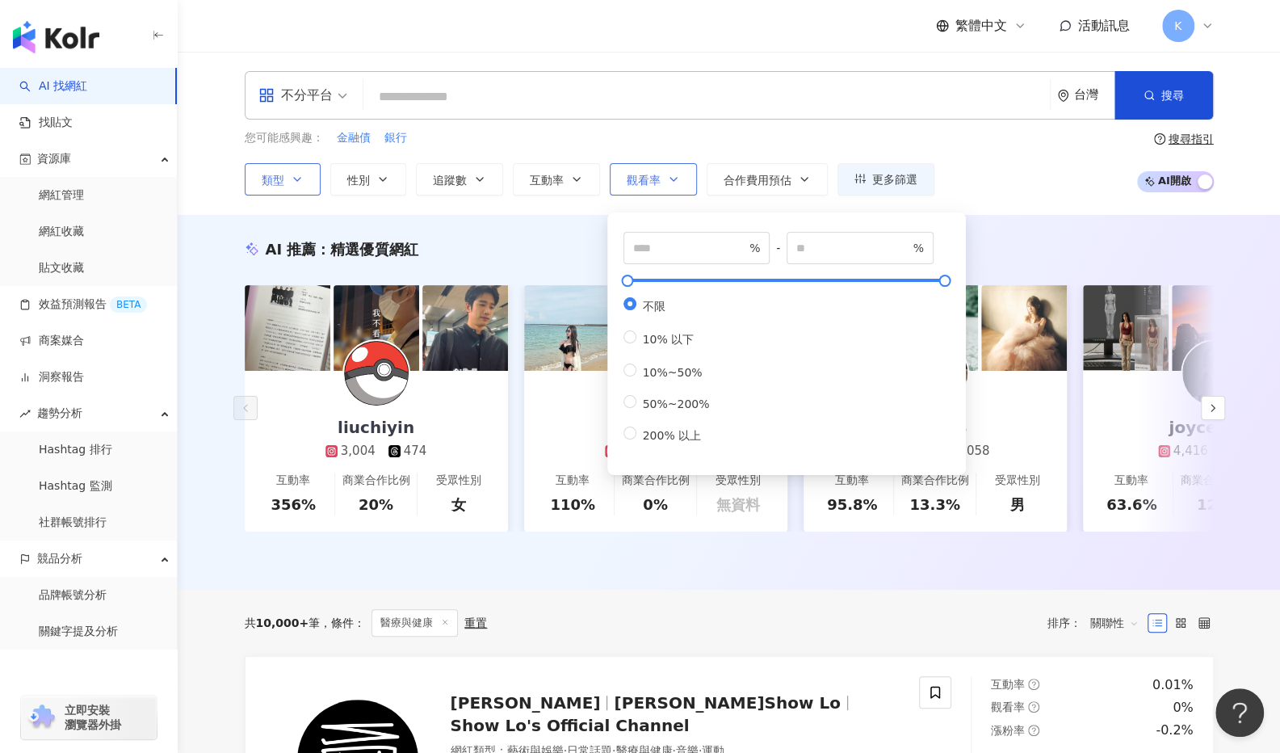
click at [672, 176] on icon "button" at bounding box center [673, 179] width 13 height 13
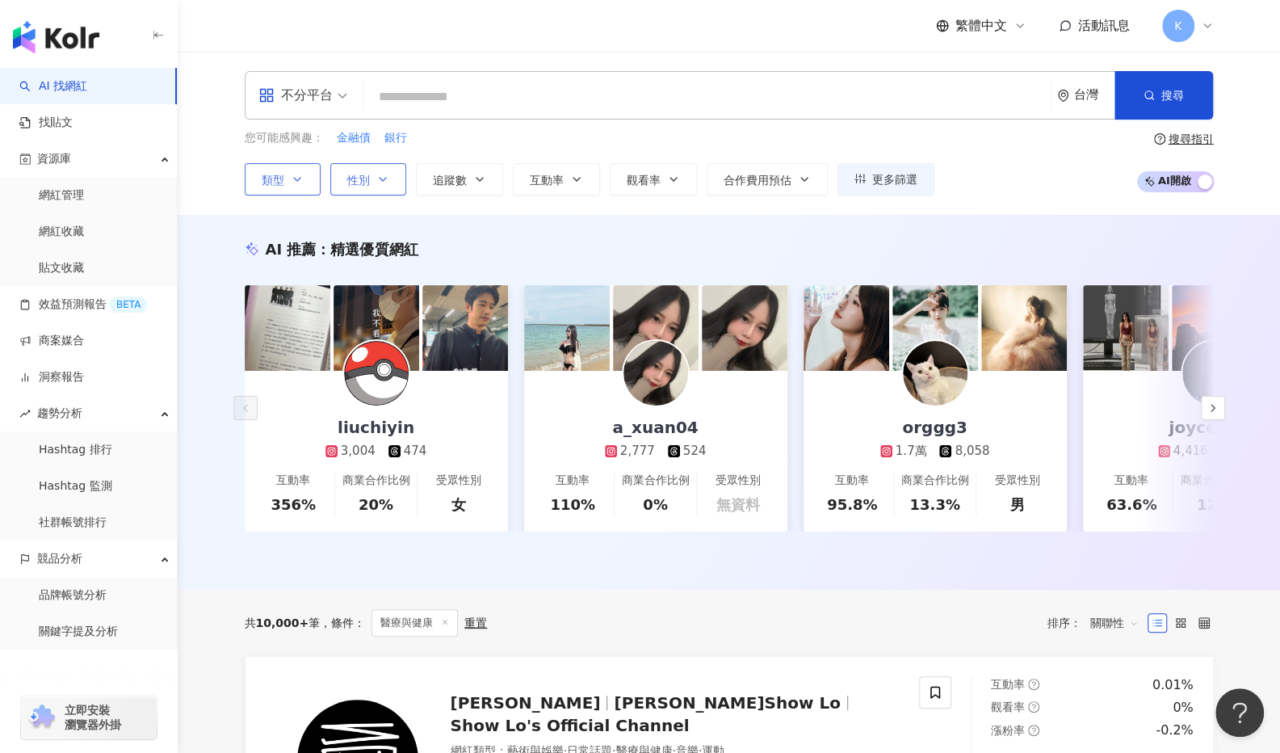
click at [389, 178] on button "性別" at bounding box center [368, 179] width 76 height 32
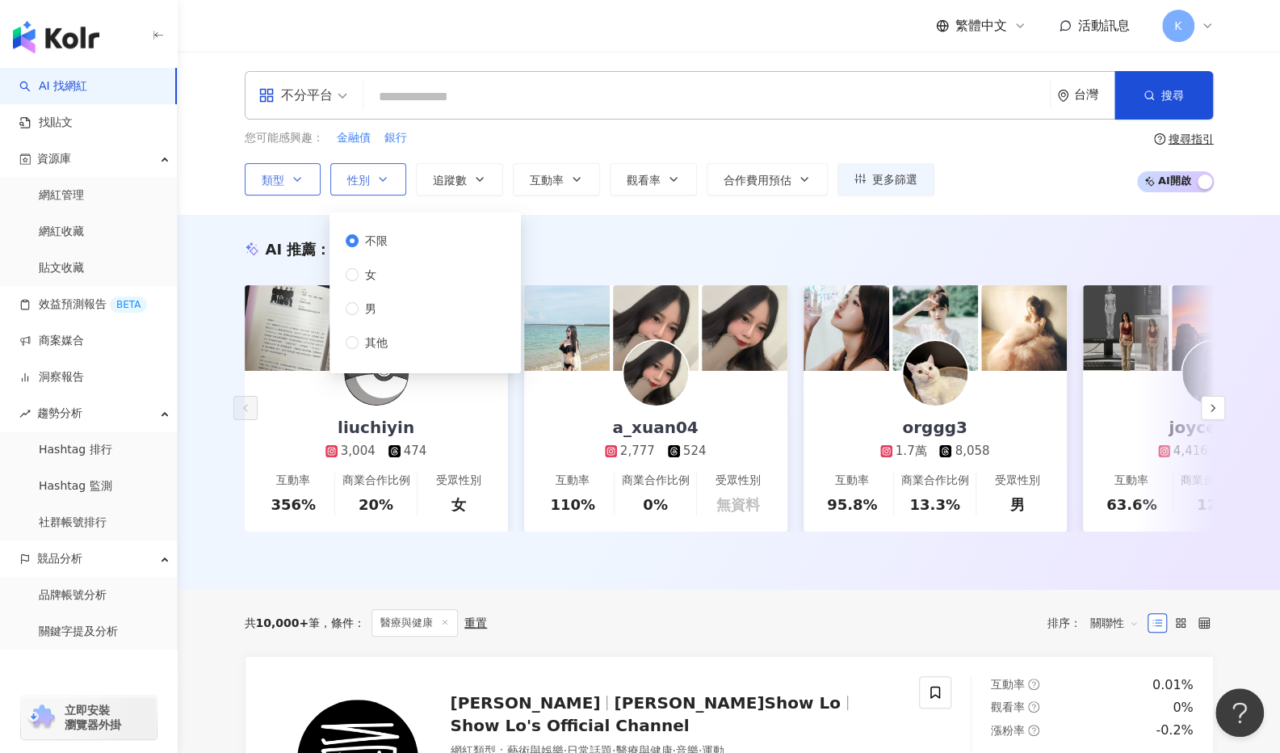
click at [389, 178] on button "性別" at bounding box center [368, 179] width 76 height 32
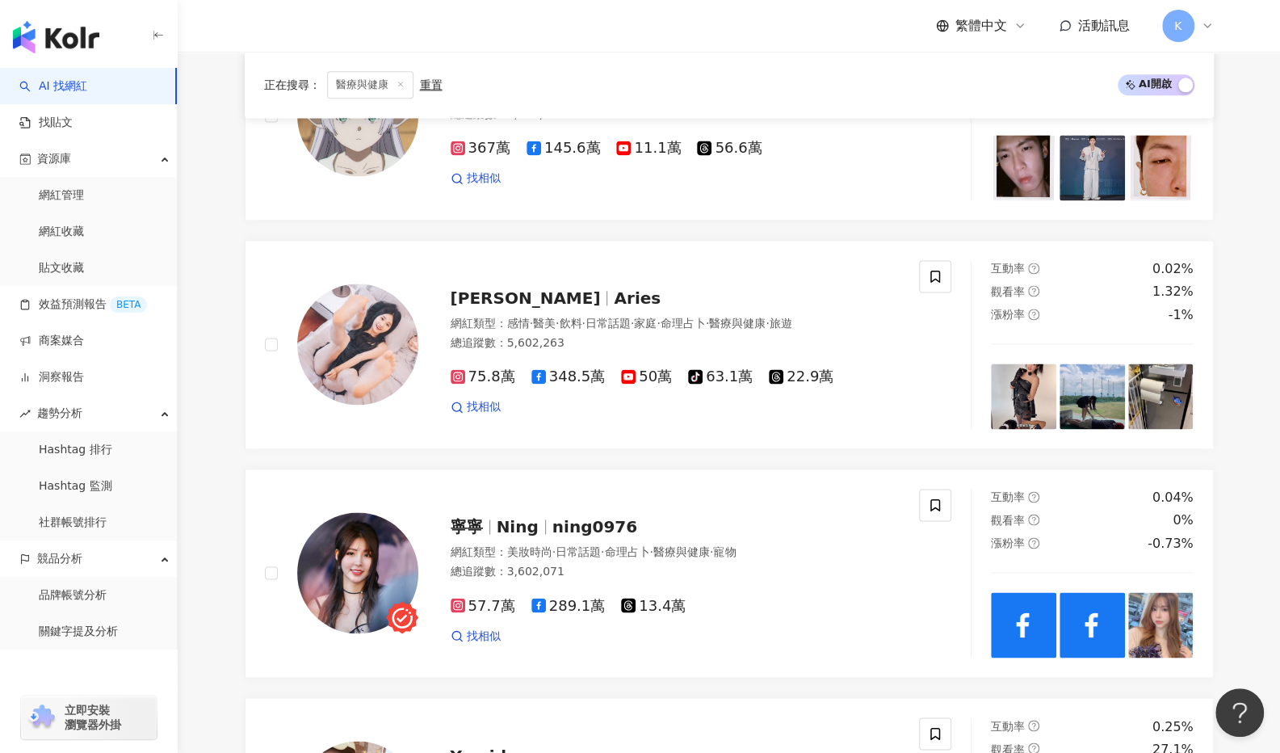
scroll to position [1212, 0]
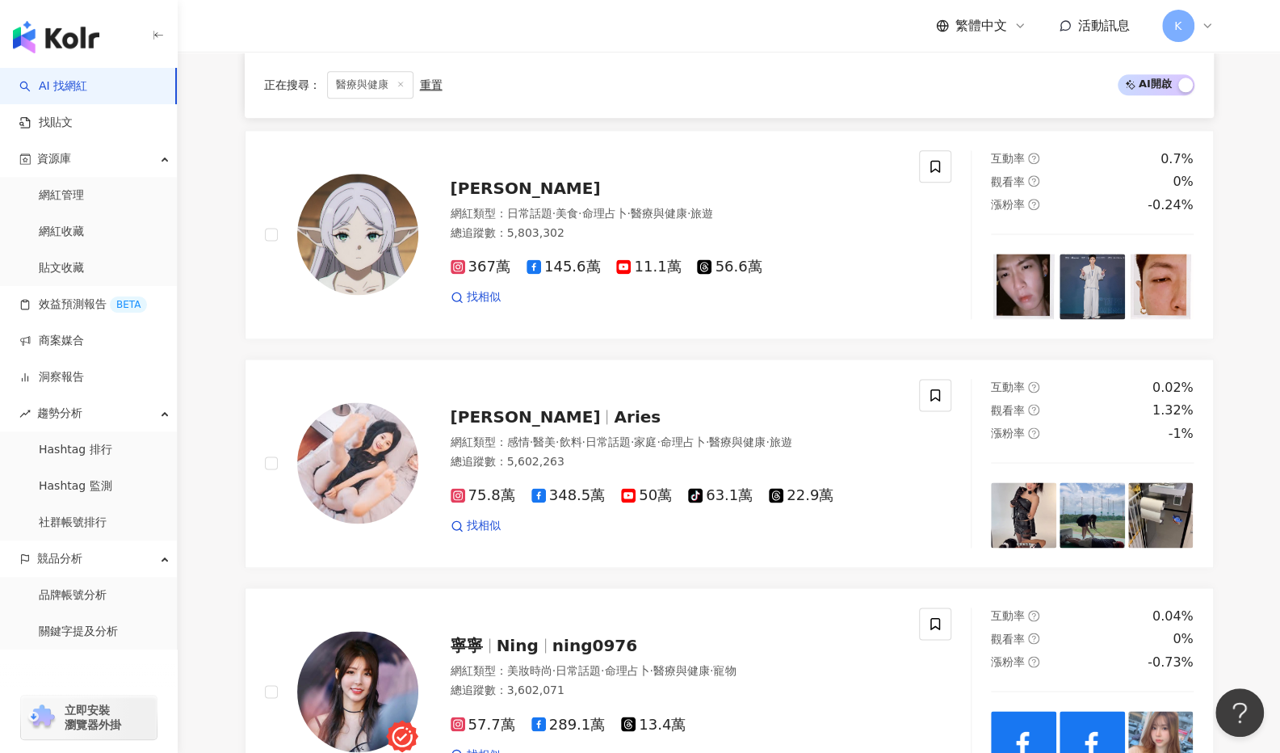
click at [1202, 31] on icon at bounding box center [1207, 25] width 13 height 13
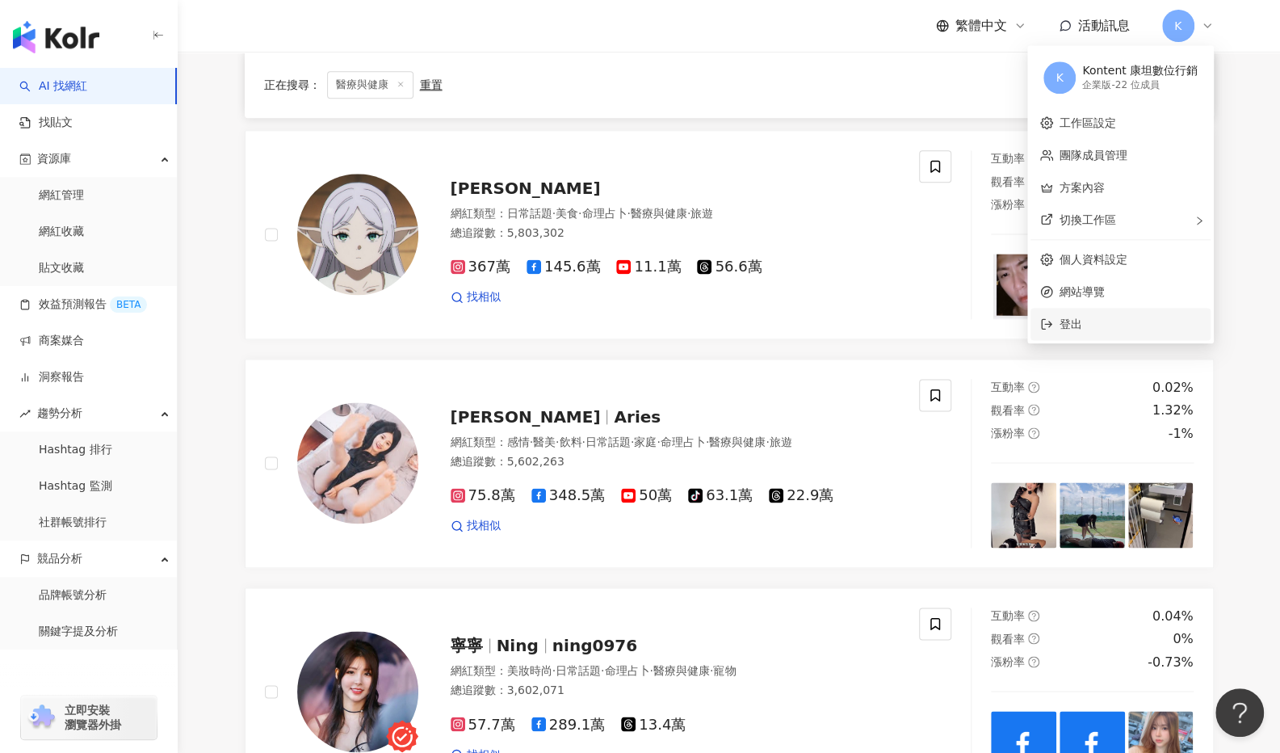
click at [1068, 325] on span "登出" at bounding box center [1071, 323] width 23 height 13
